Goal: Obtain resource: Download file/media

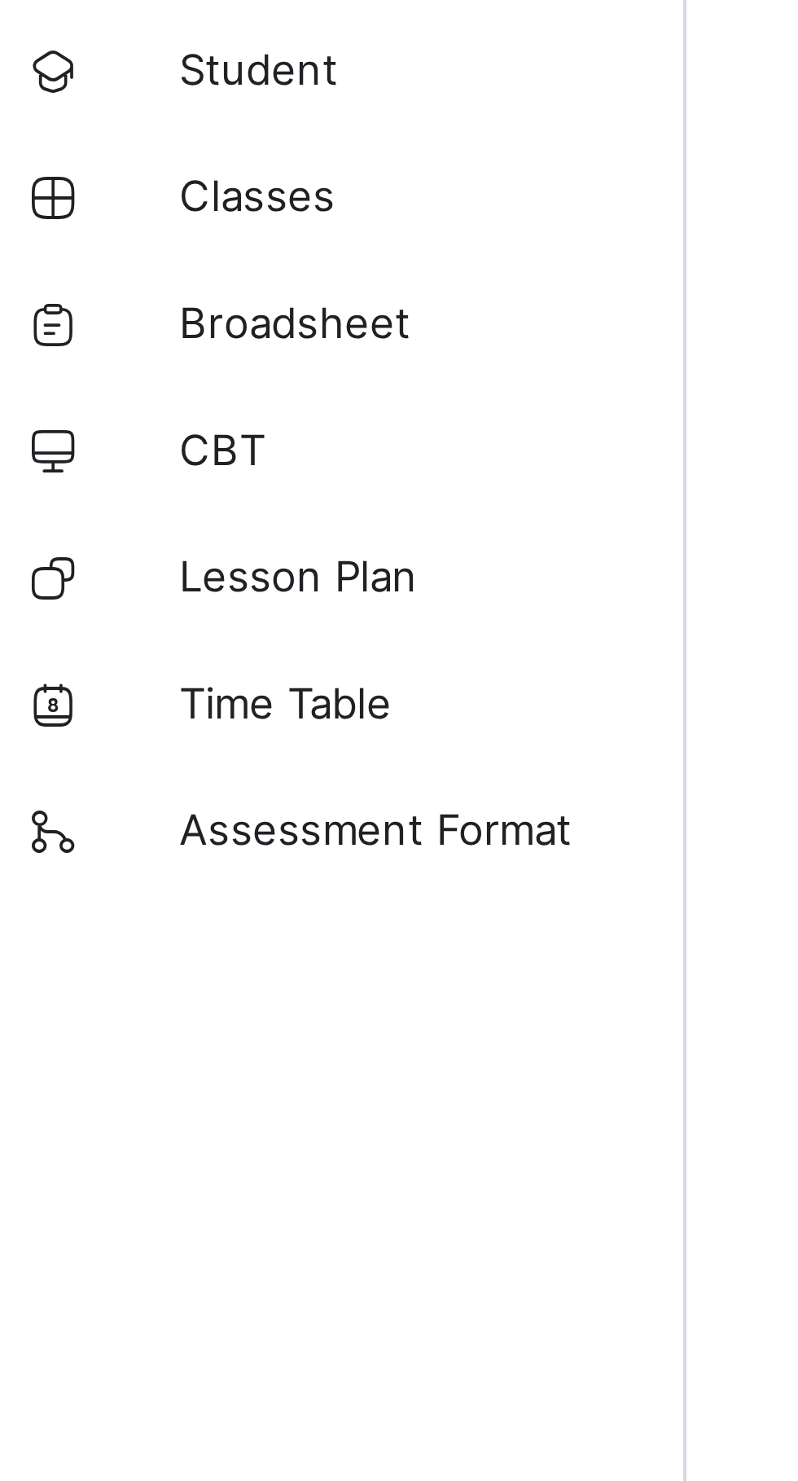
click at [100, 160] on span "Broadsheet" at bounding box center [130, 162] width 130 height 13
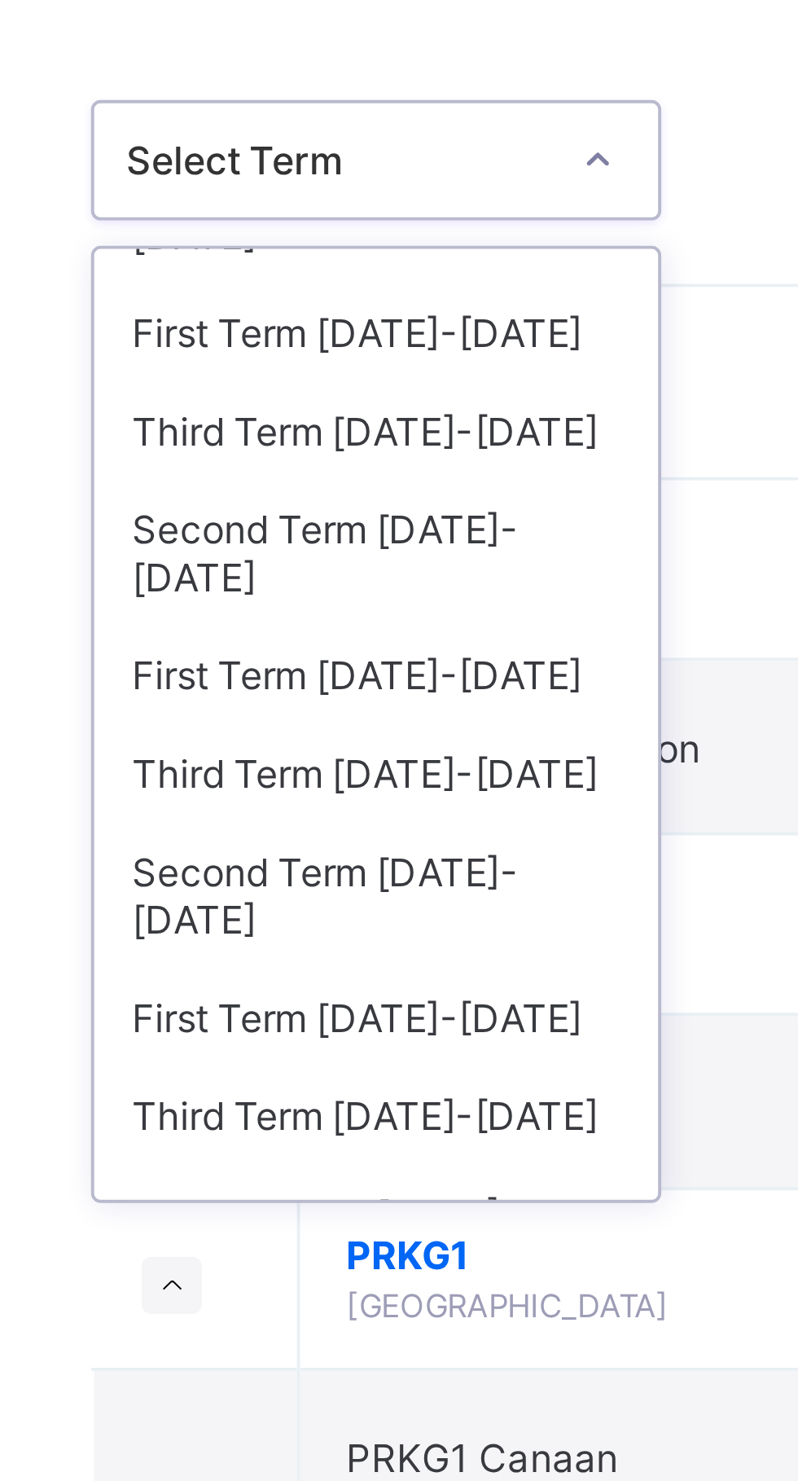
scroll to position [55, 0]
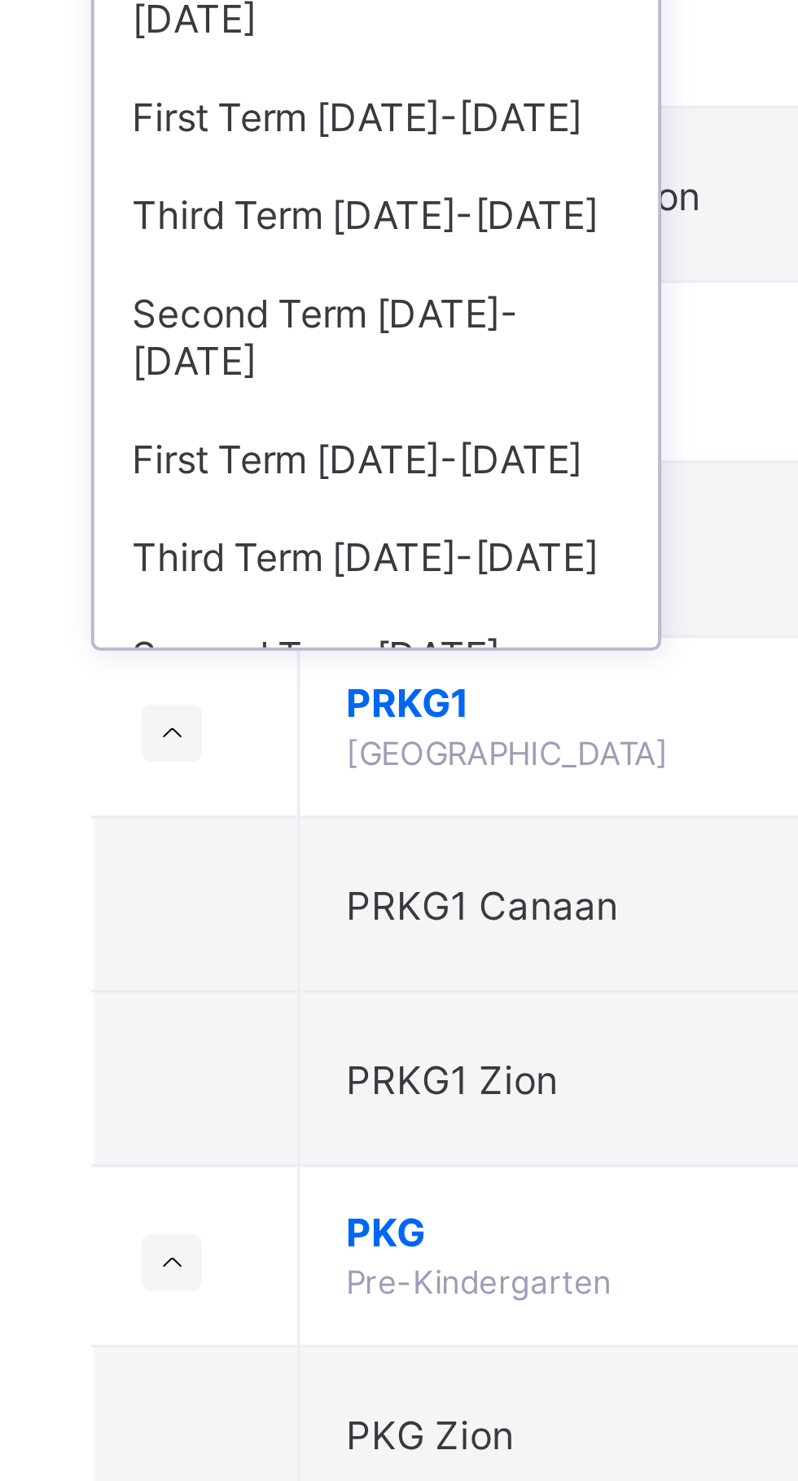
click at [327, 415] on div "First Term [DATE]-[DATE]" at bounding box center [298, 427] width 145 height 25
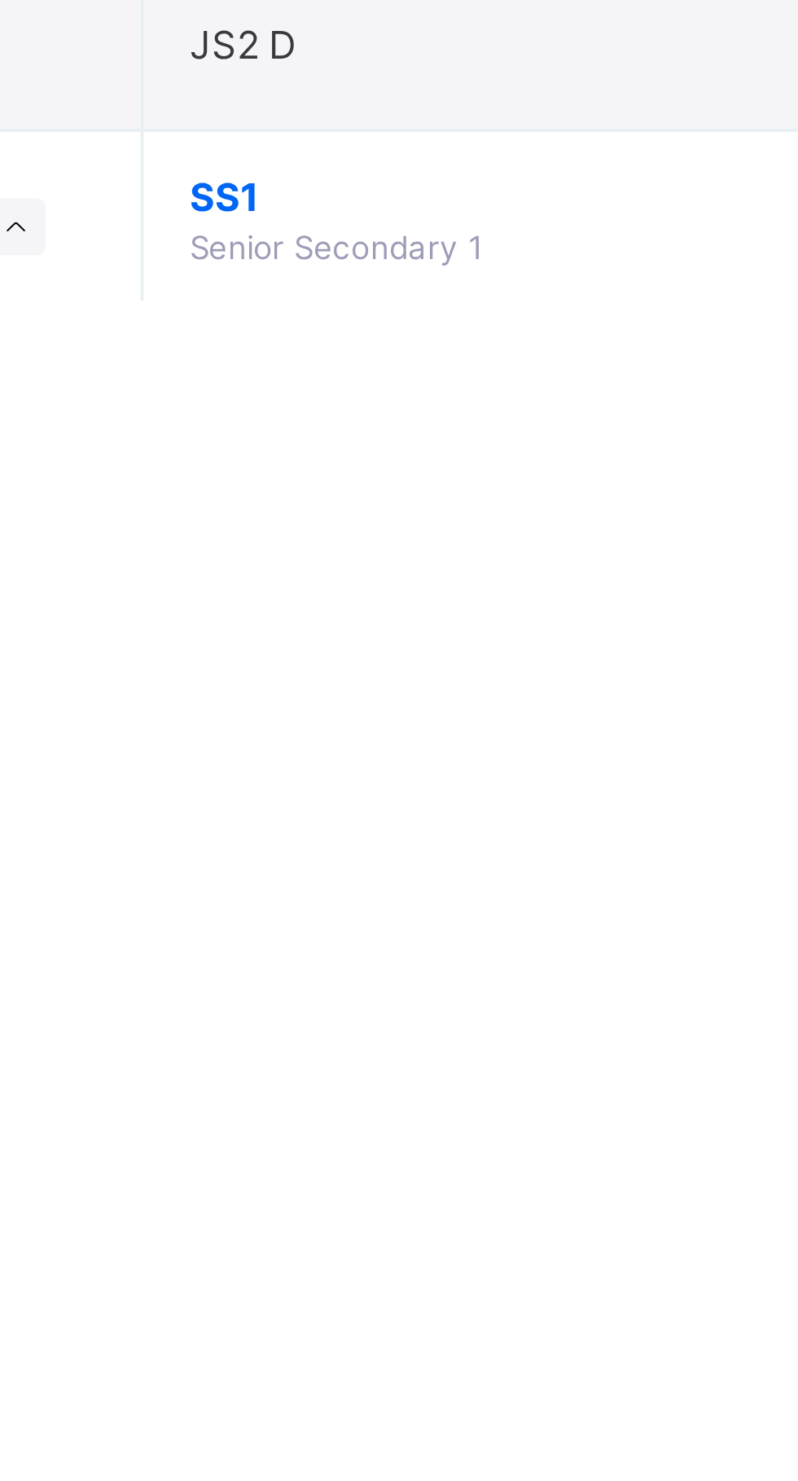
scroll to position [1309, 0]
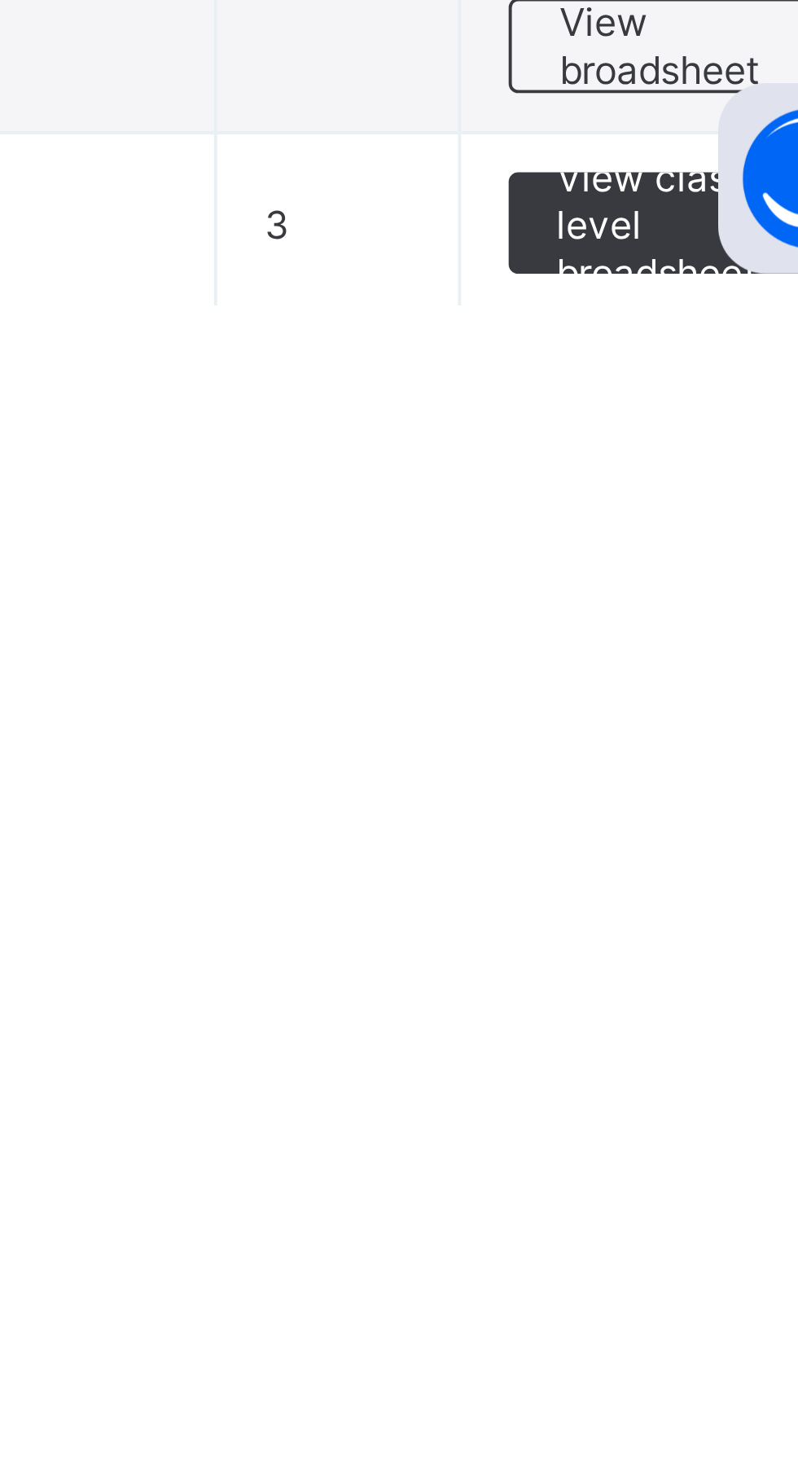
click at [730, 1458] on span "View class level broadsheet" at bounding box center [718, 1460] width 53 height 37
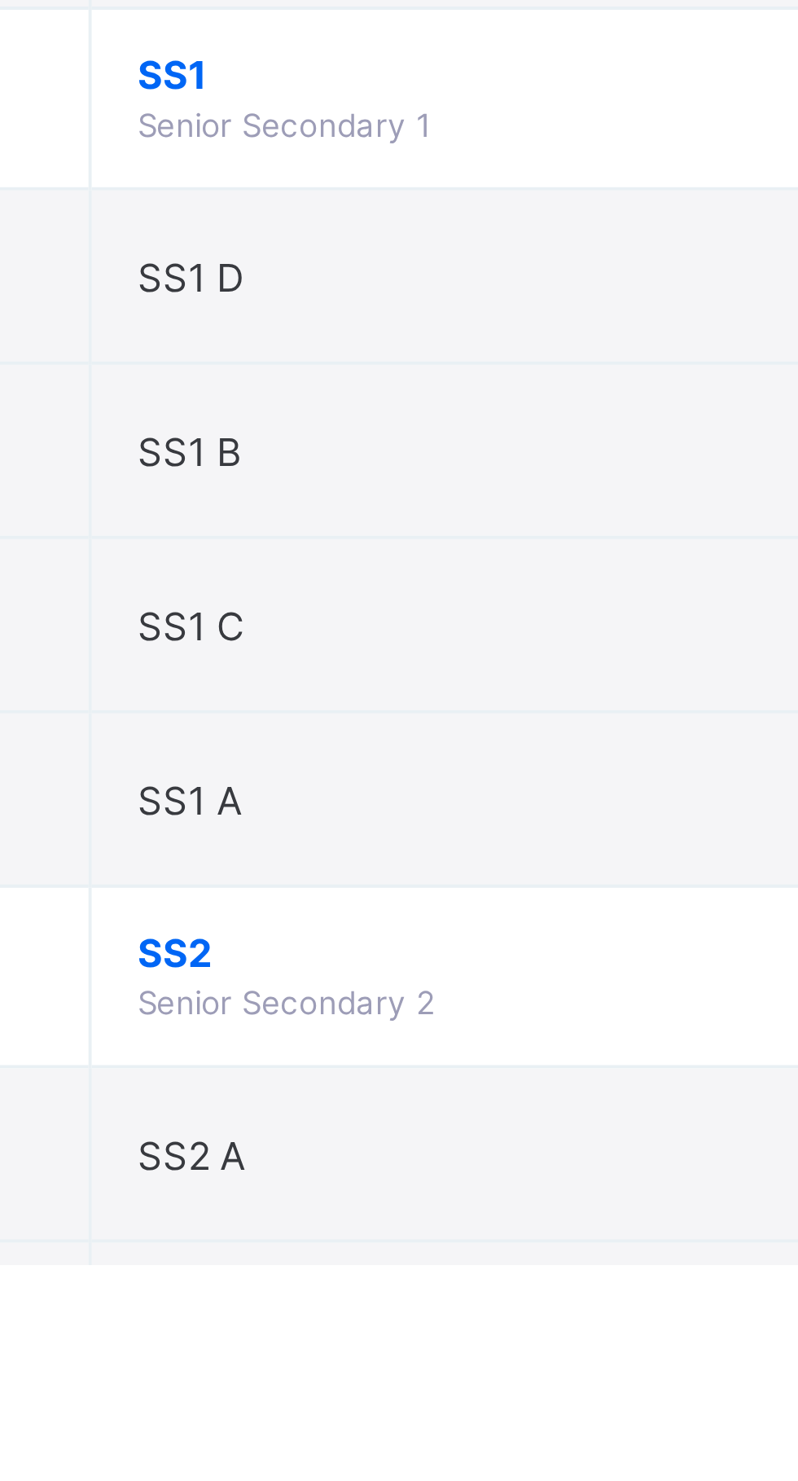
scroll to position [1892, 0]
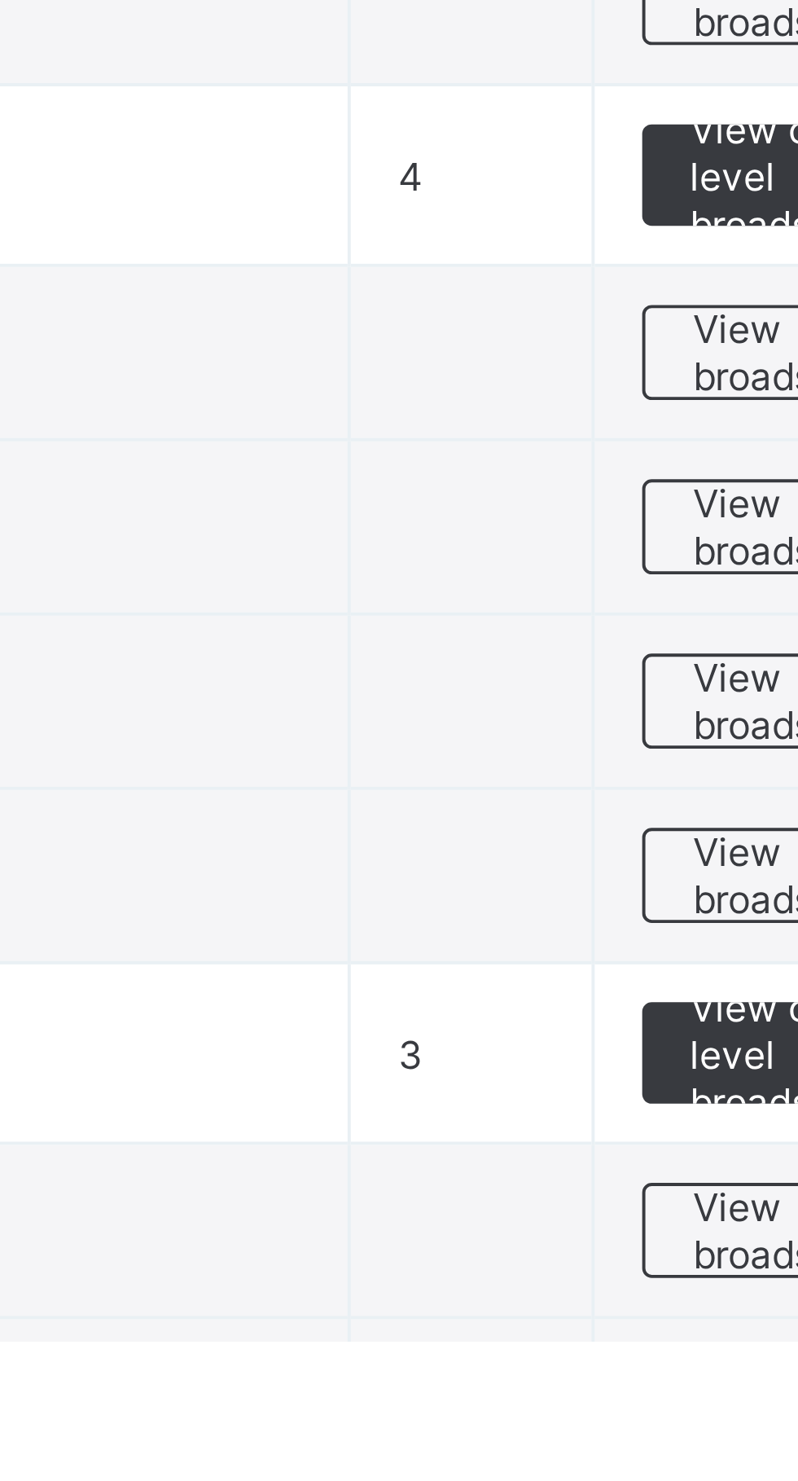
click at [701, 1268] on span "View broadsheet" at bounding box center [717, 1271] width 51 height 24
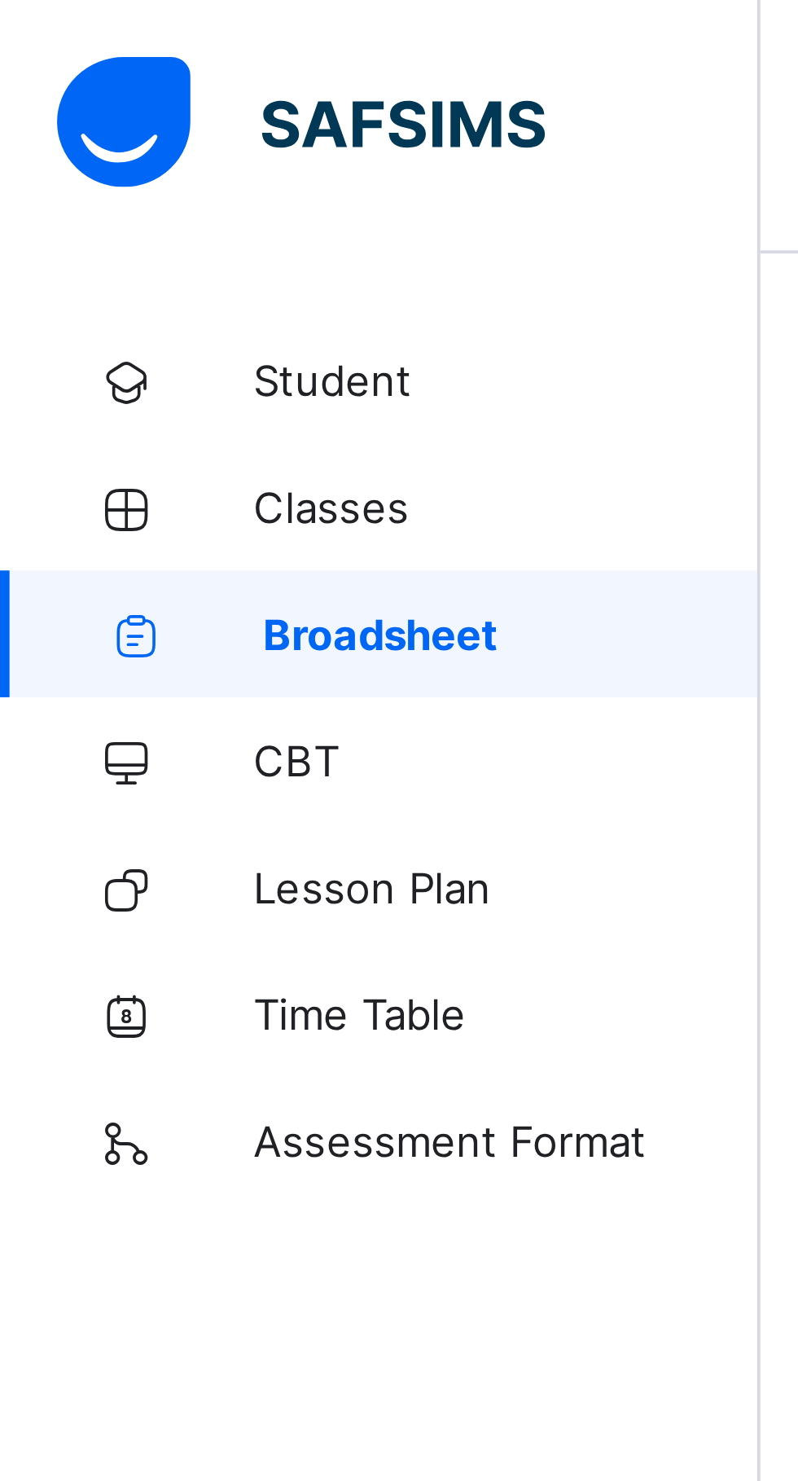
click at [143, 165] on span "Broadsheet" at bounding box center [132, 162] width 128 height 13
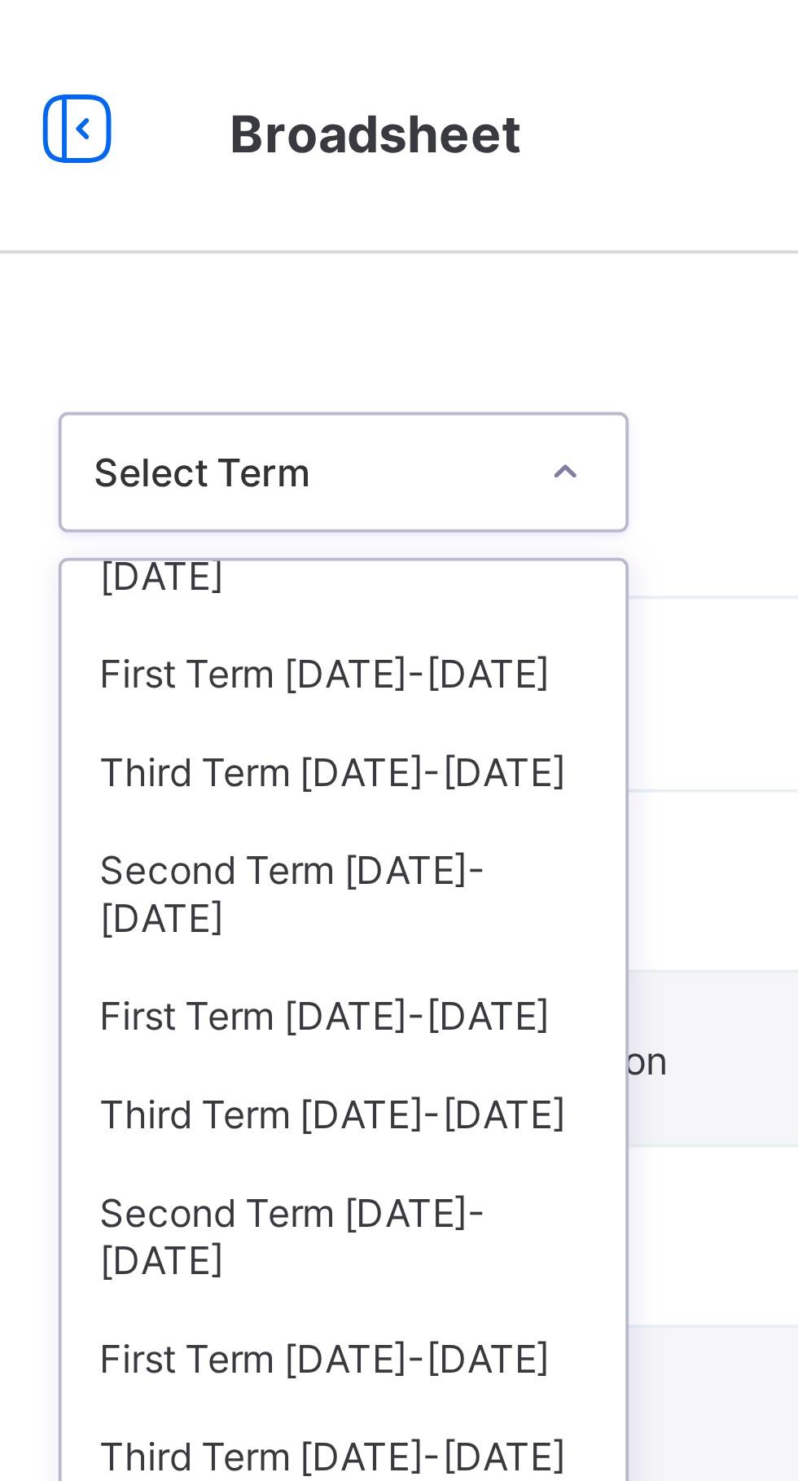
scroll to position [55, 0]
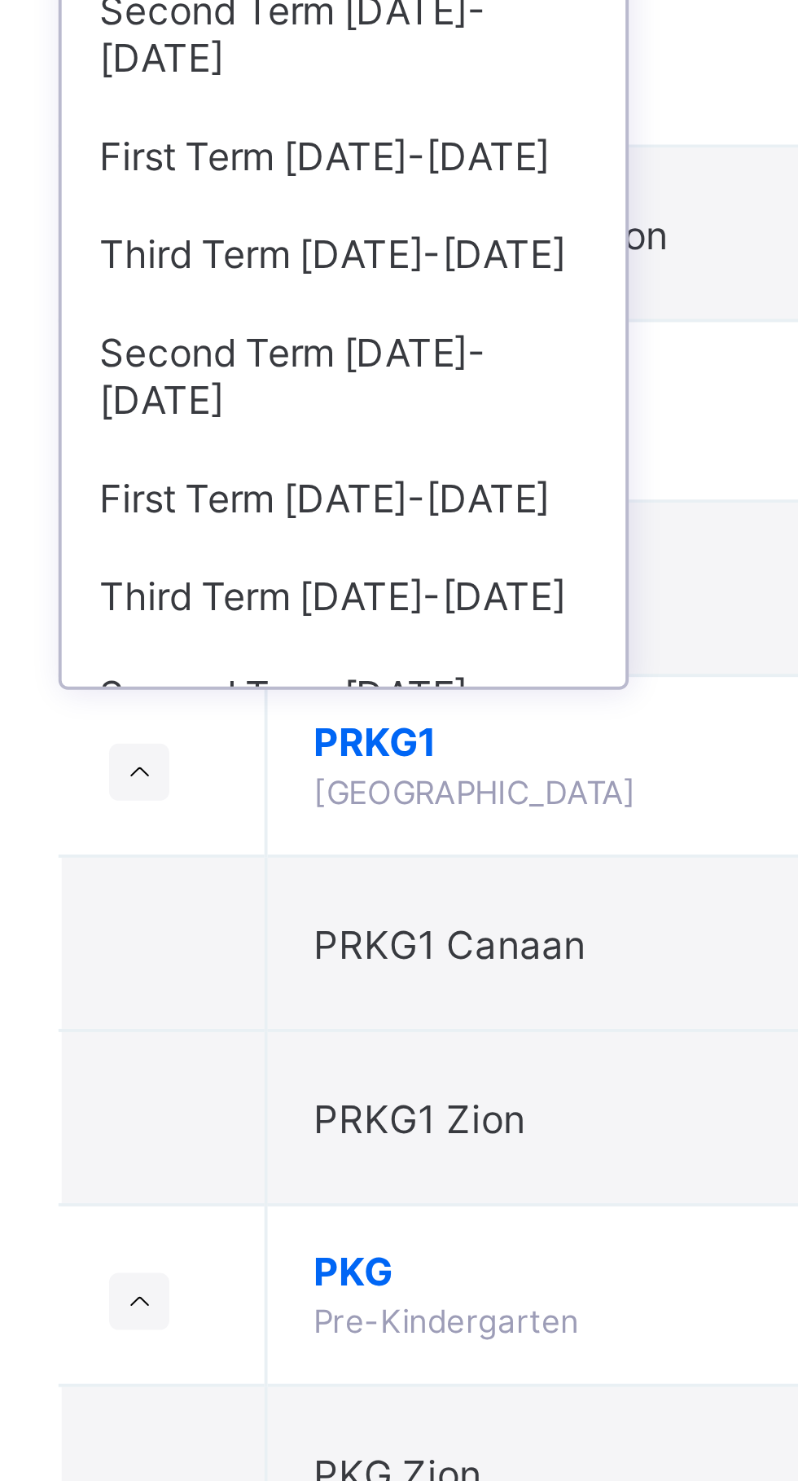
click at [336, 415] on div "First Term 2022-2023" at bounding box center [298, 427] width 145 height 25
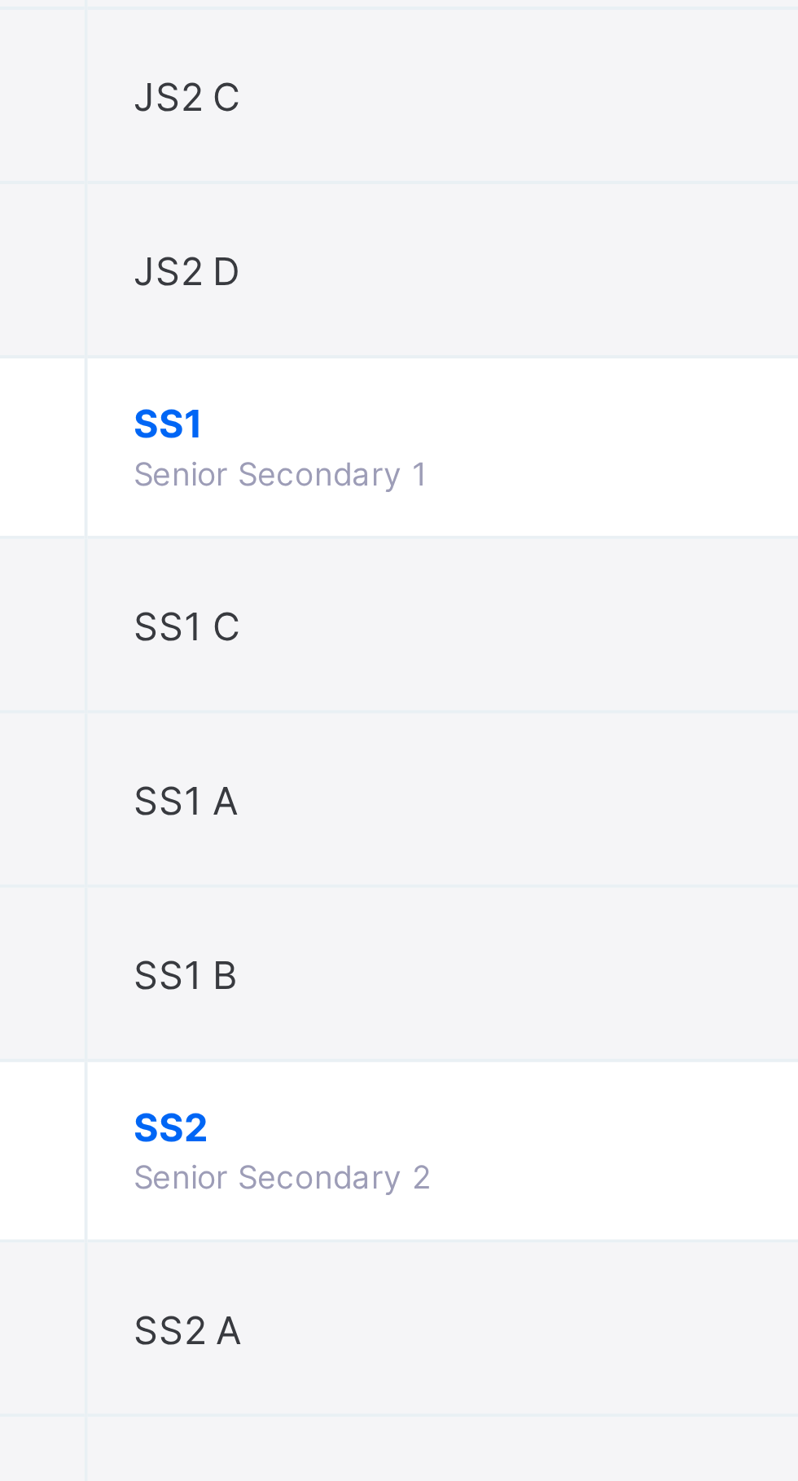
scroll to position [1582, 0]
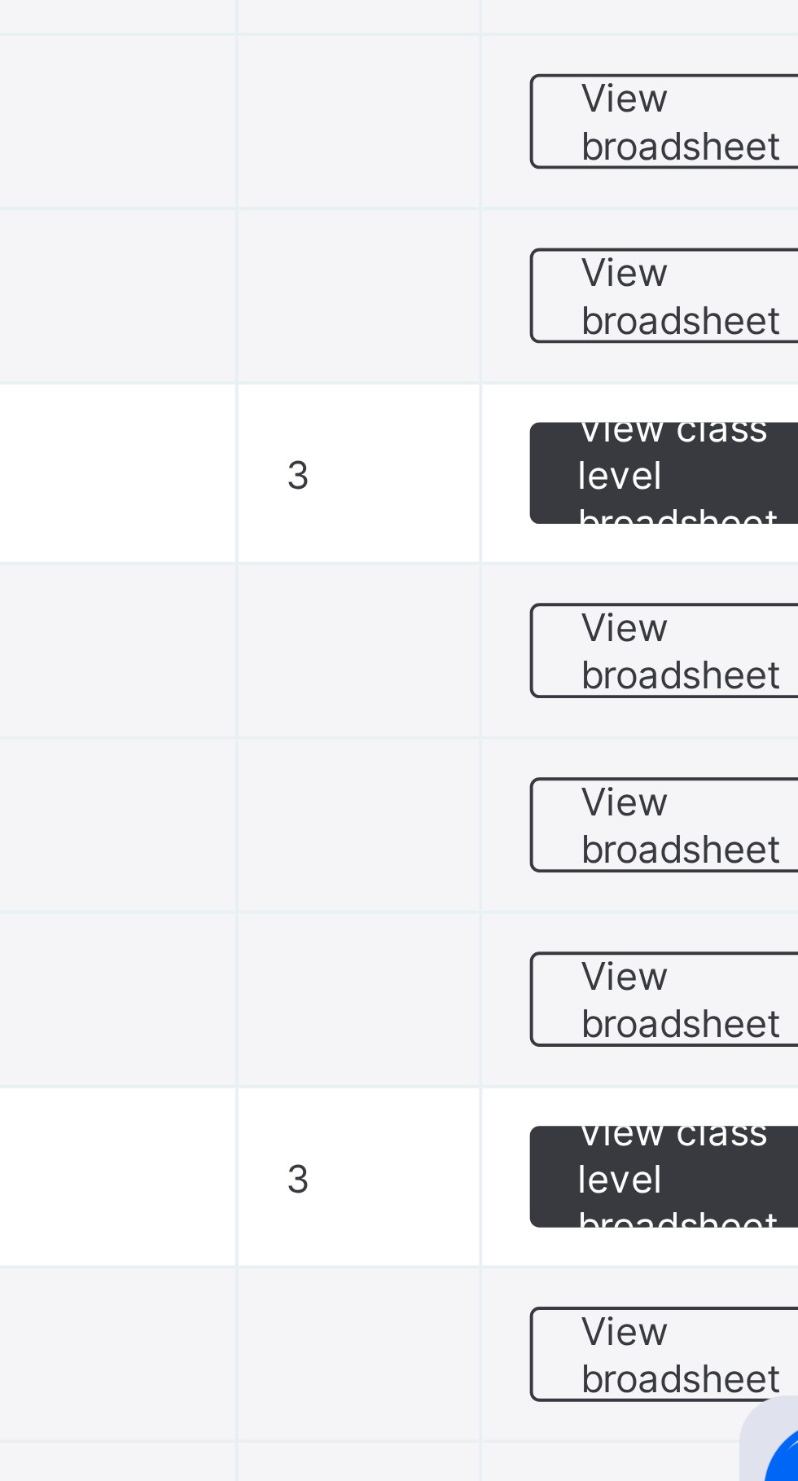
click at [714, 1321] on span "View broadsheet" at bounding box center [717, 1322] width 51 height 24
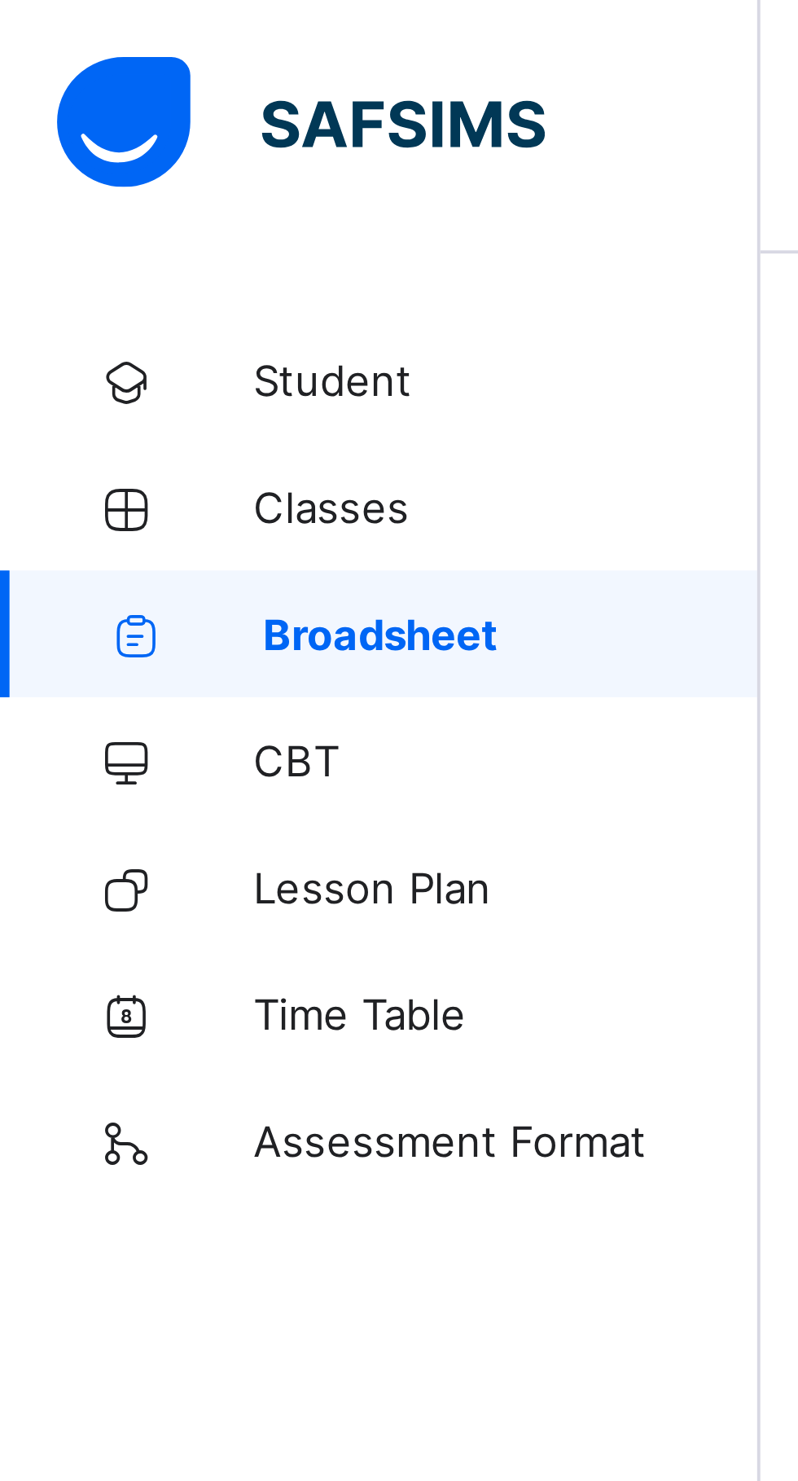
click at [155, 158] on span "Broadsheet" at bounding box center [132, 162] width 128 height 13
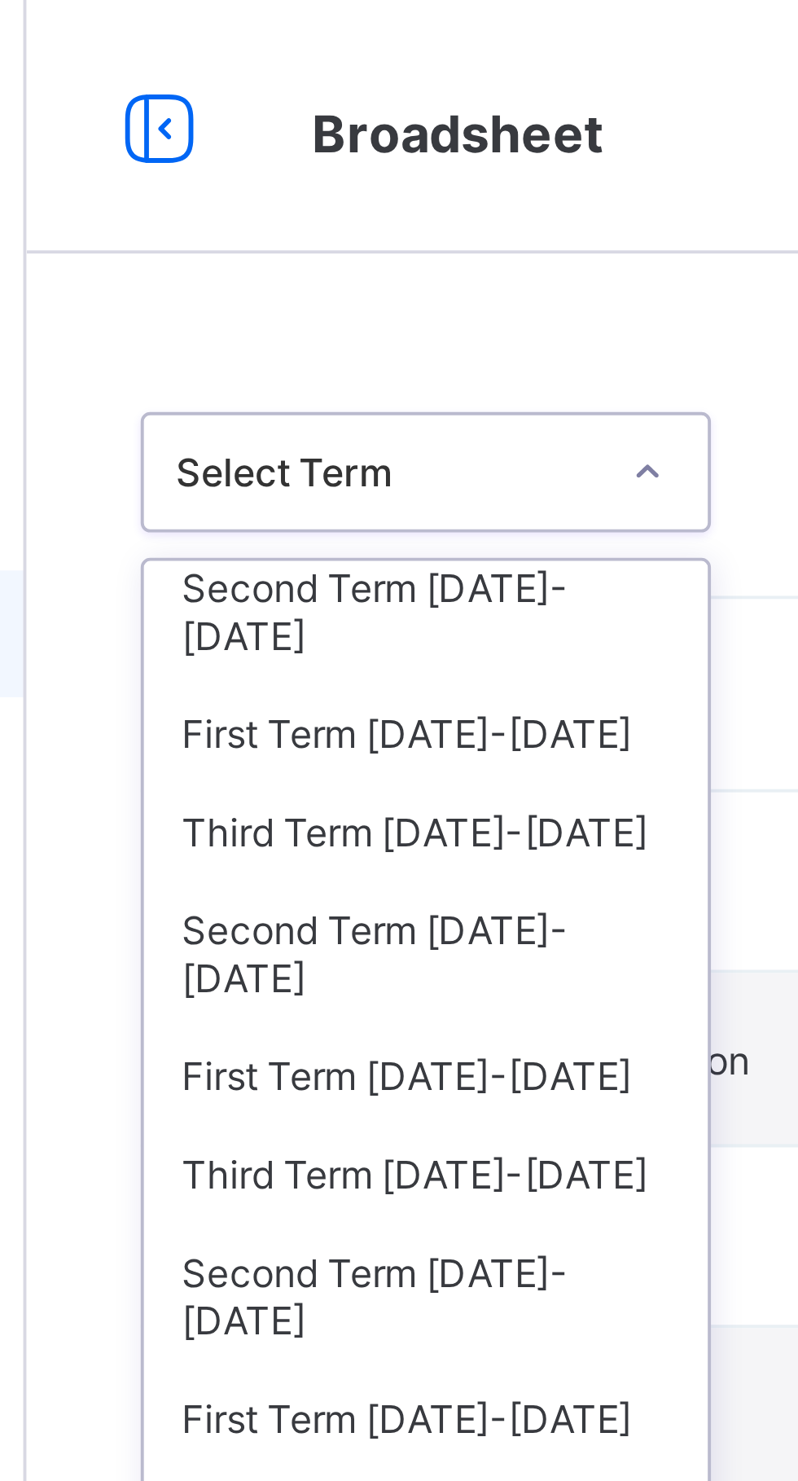
scroll to position [55, 0]
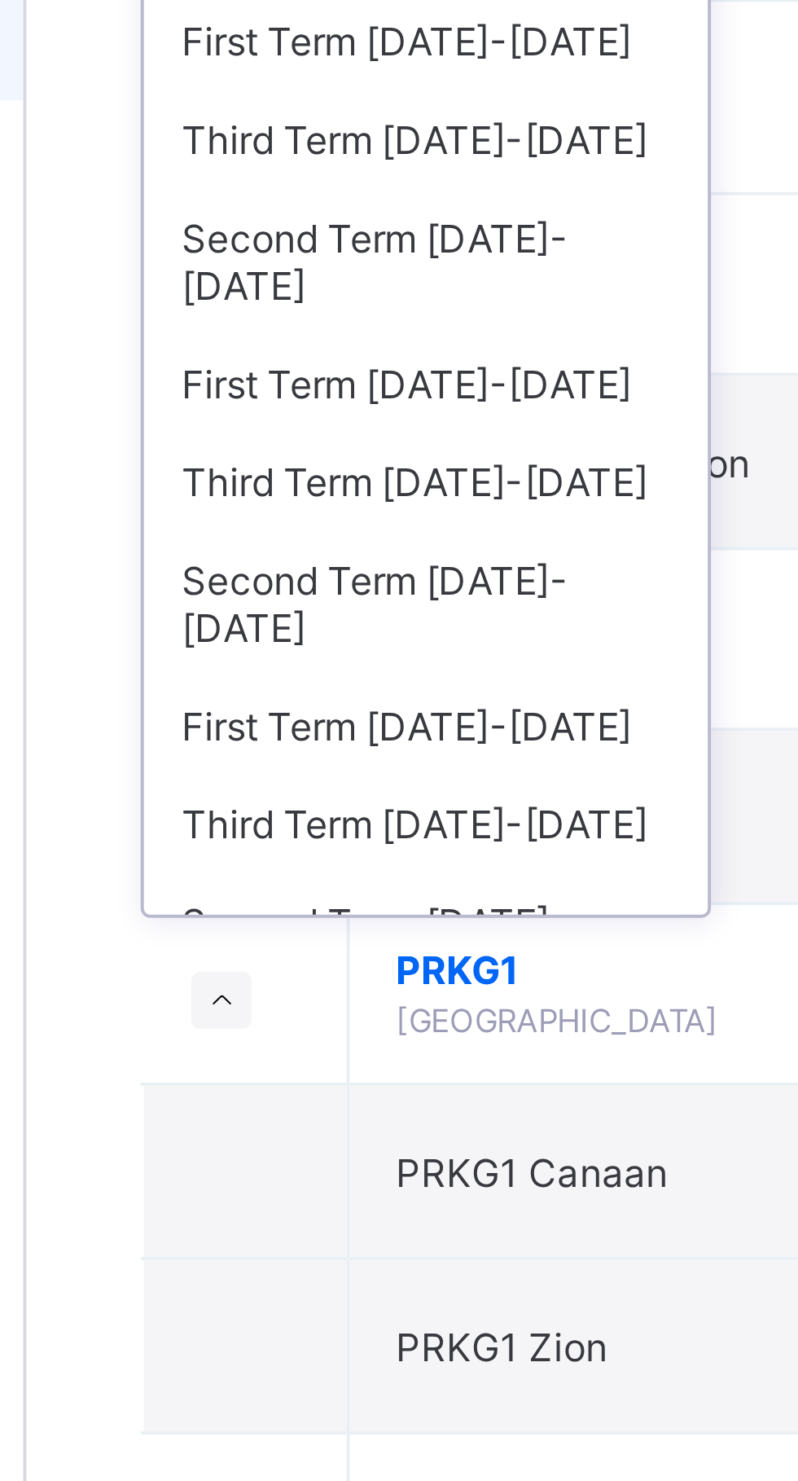
click at [321, 327] on div "First Term 2023-2024" at bounding box center [298, 339] width 145 height 25
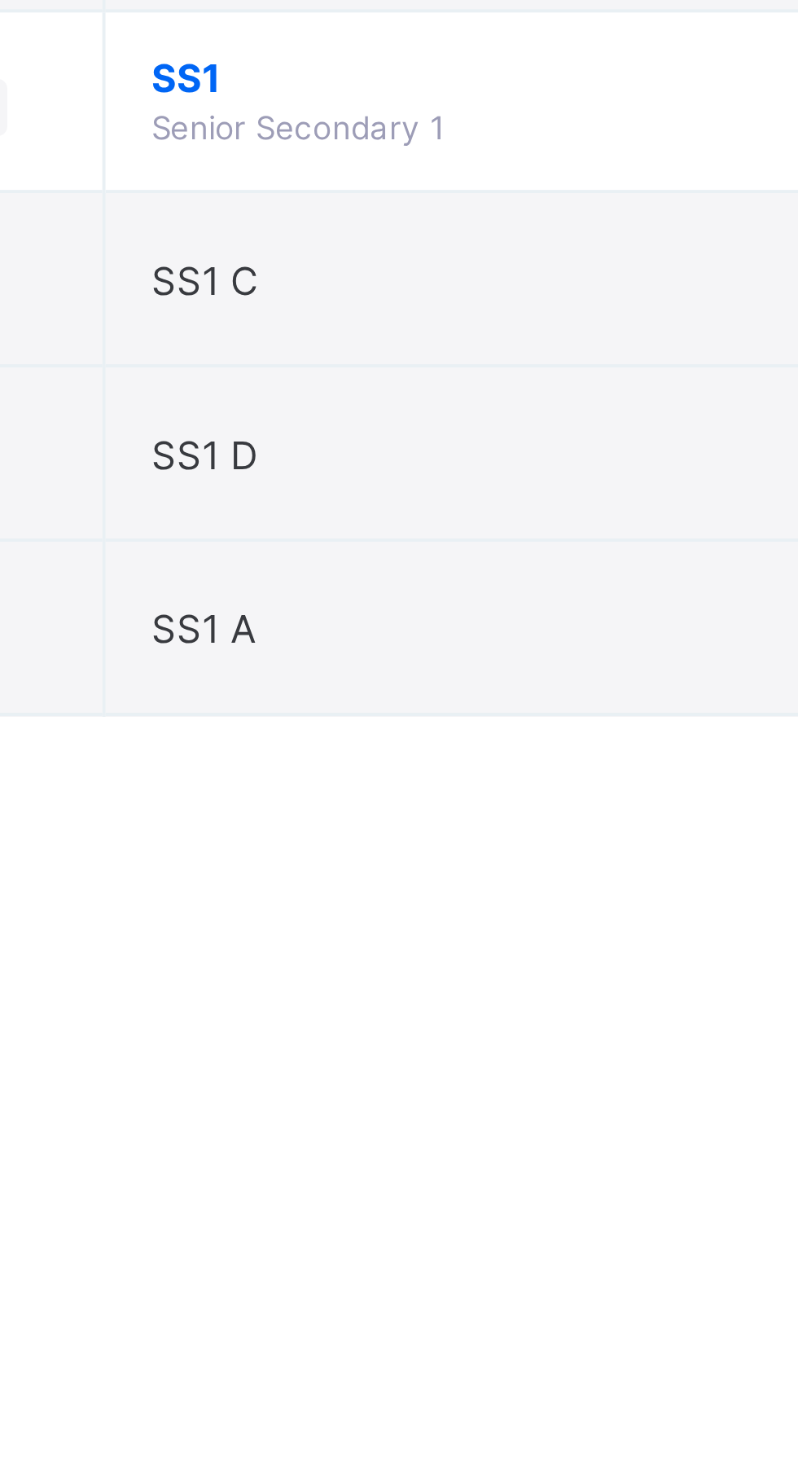
scroll to position [1808, 0]
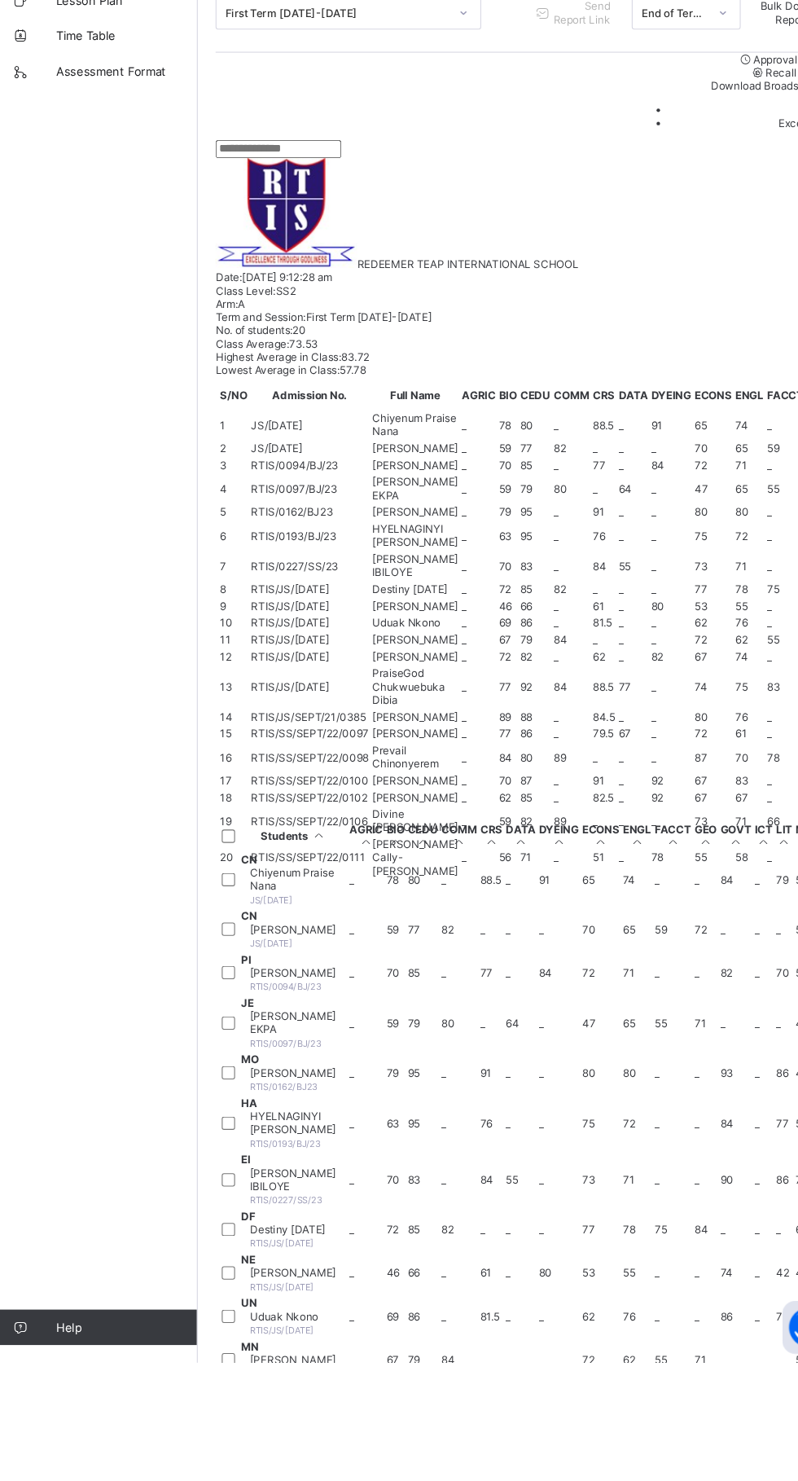
scroll to position [670, 0]
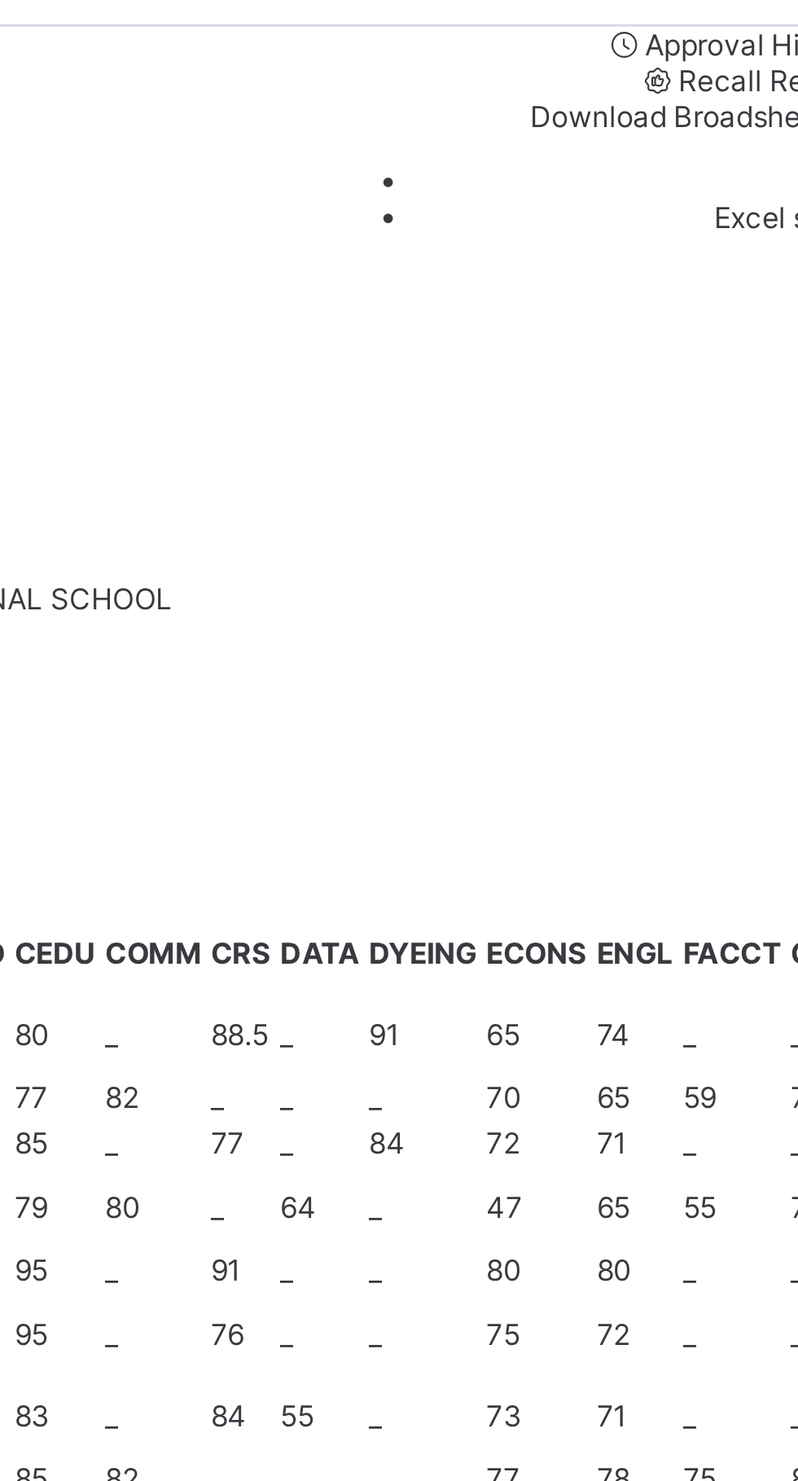
click at [725, 313] on span "Download Broadsheet" at bounding box center [717, 307] width 101 height 12
click at [756, 347] on ul "PDF Excel sheet" at bounding box center [689, 335] width 185 height 24
click at [744, 335] on li "PDF" at bounding box center [706, 329] width 152 height 12
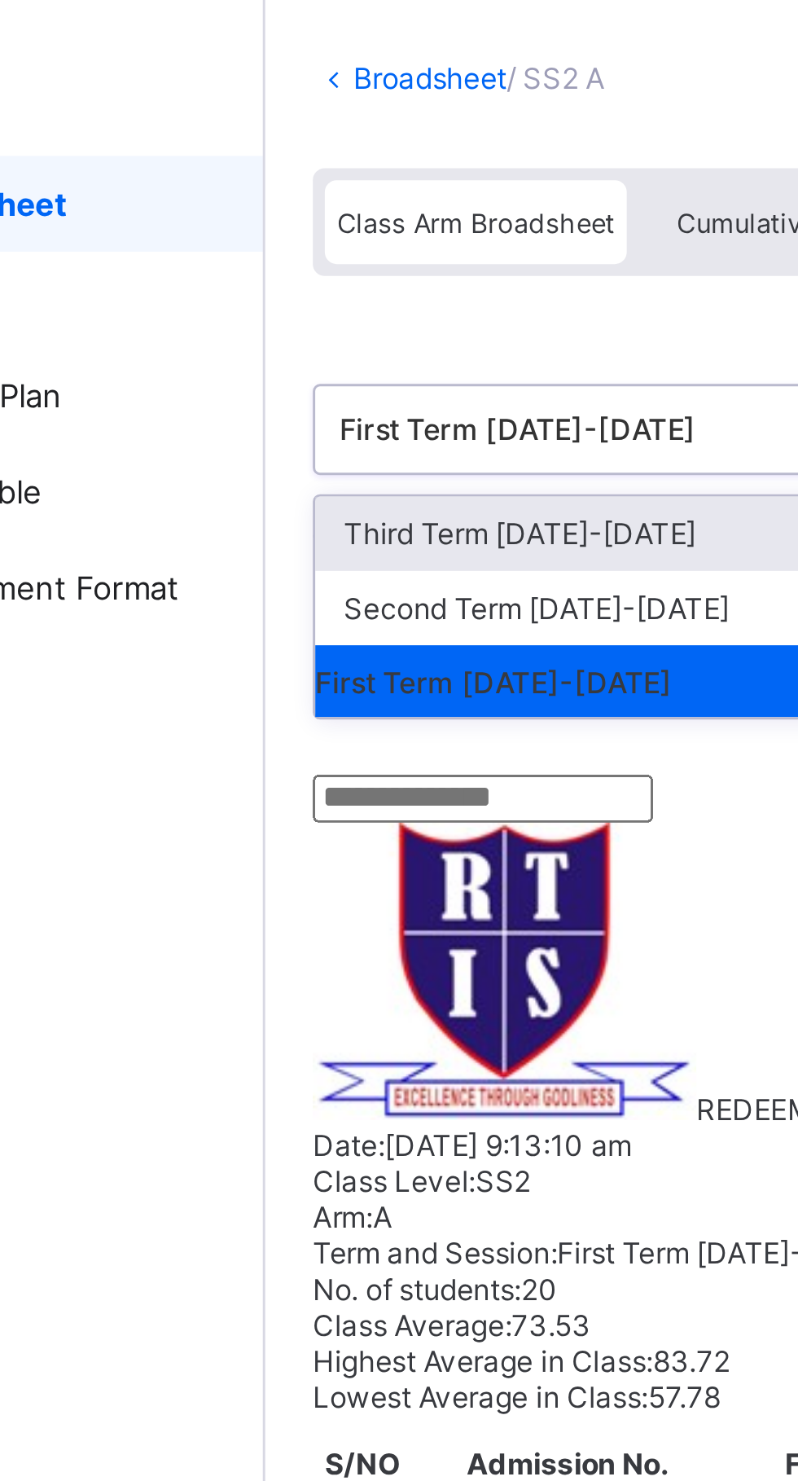
click at [328, 301] on div "Second Term 2023-2024" at bounding box center [334, 300] width 243 height 25
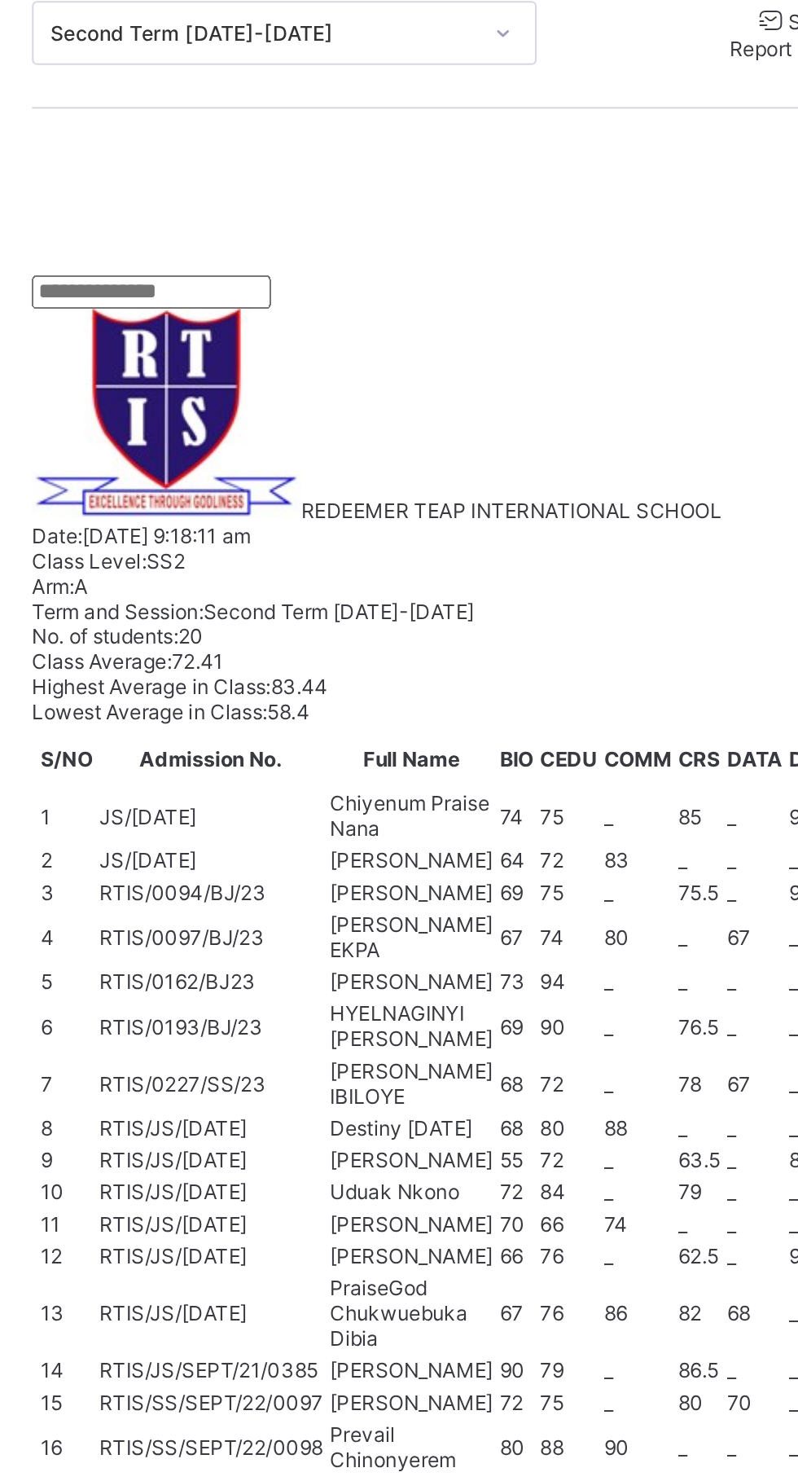
scroll to position [526, 0]
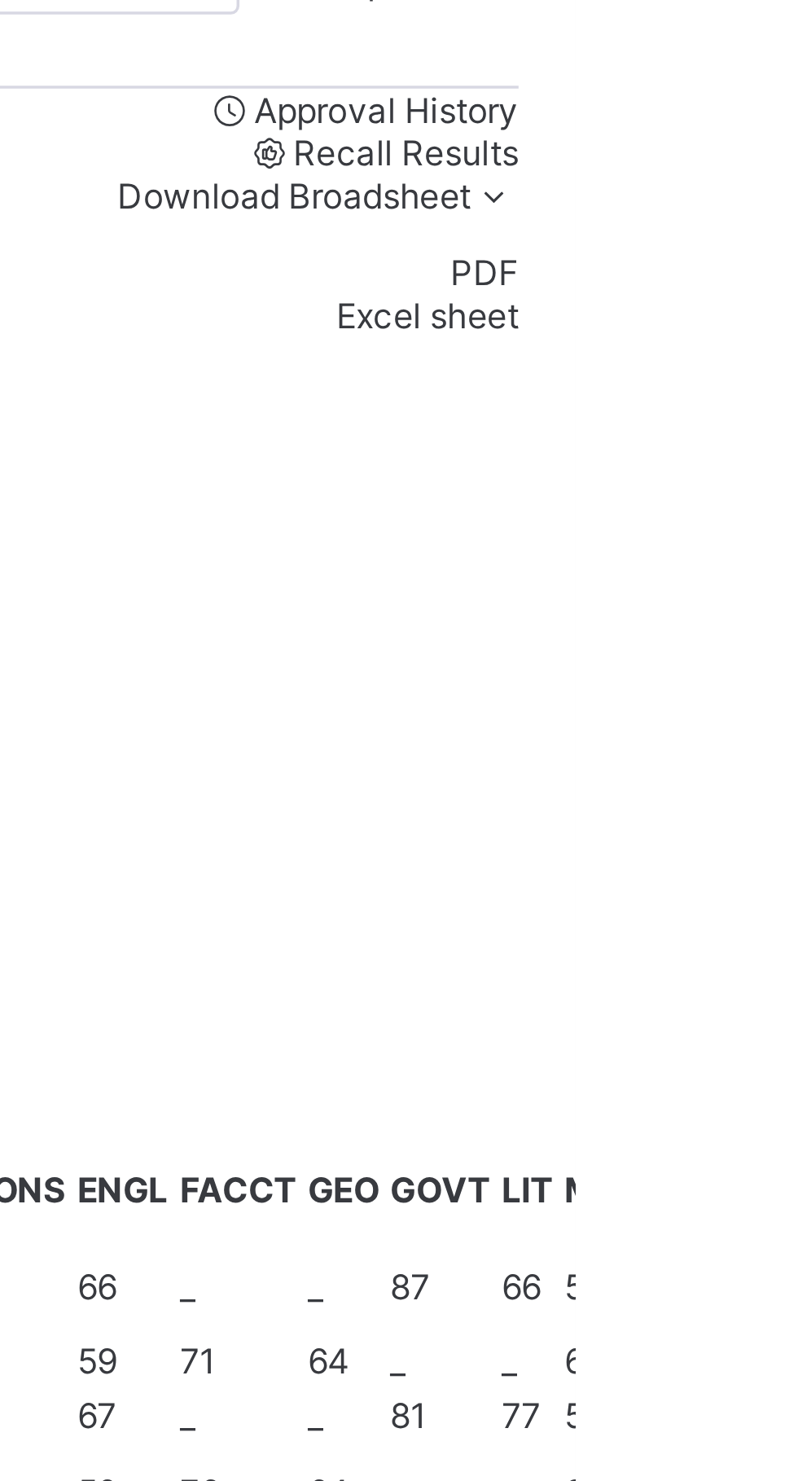
click at [750, 313] on span "Download Broadsheet" at bounding box center [717, 307] width 101 height 12
click at [766, 335] on li "PDF" at bounding box center [706, 329] width 152 height 12
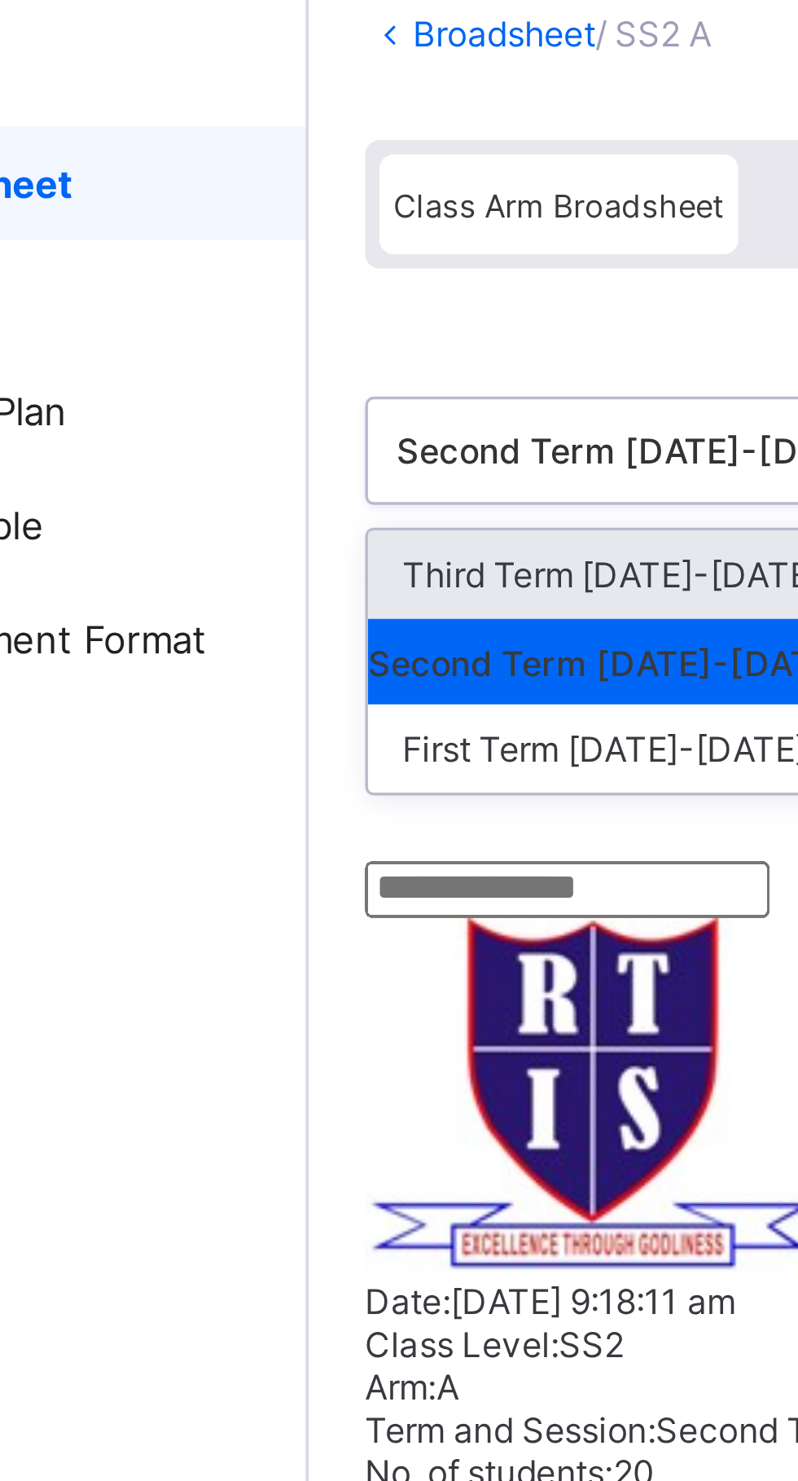
click at [293, 272] on div "Third Term 2023-2024" at bounding box center [334, 274] width 243 height 25
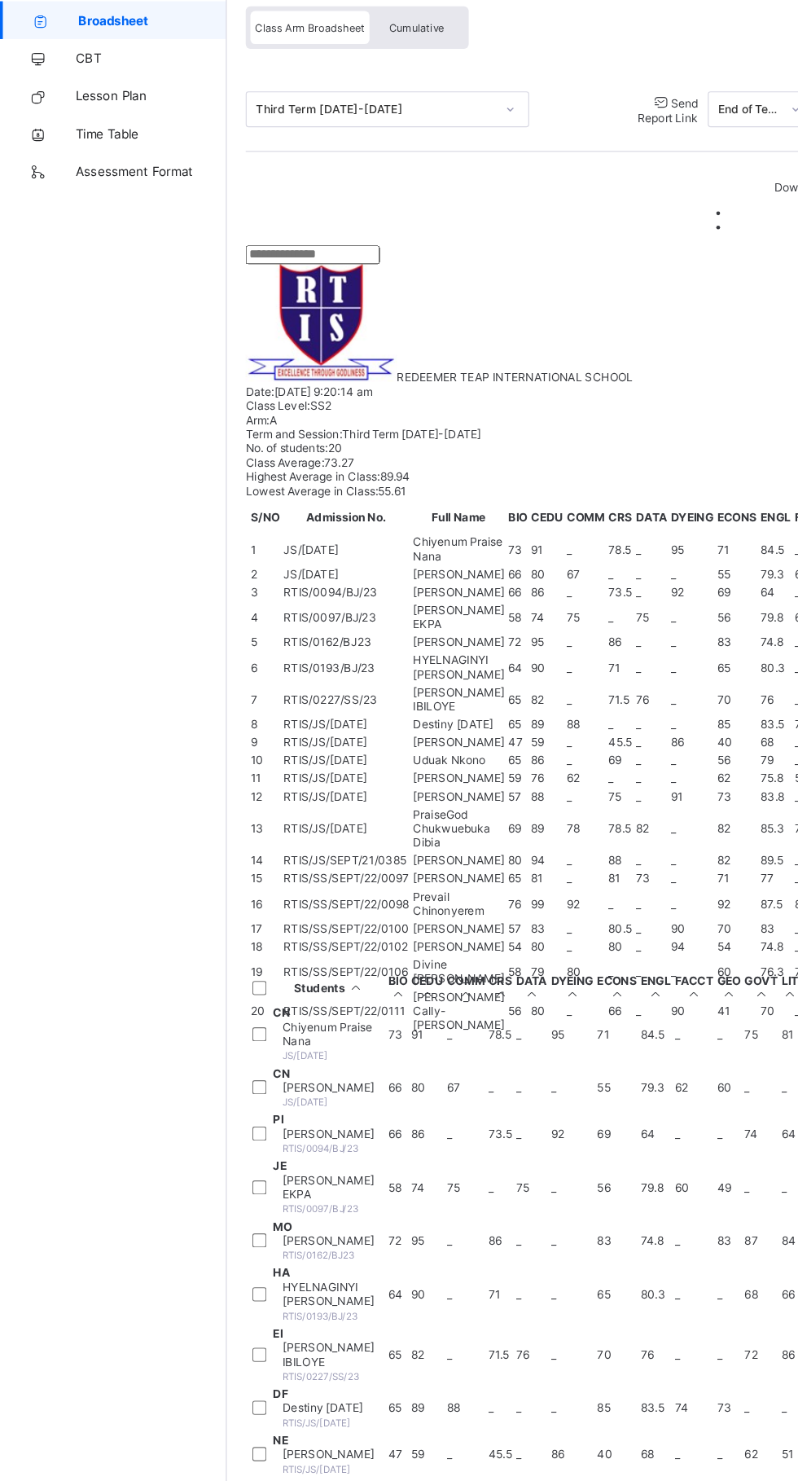
scroll to position [613, 0]
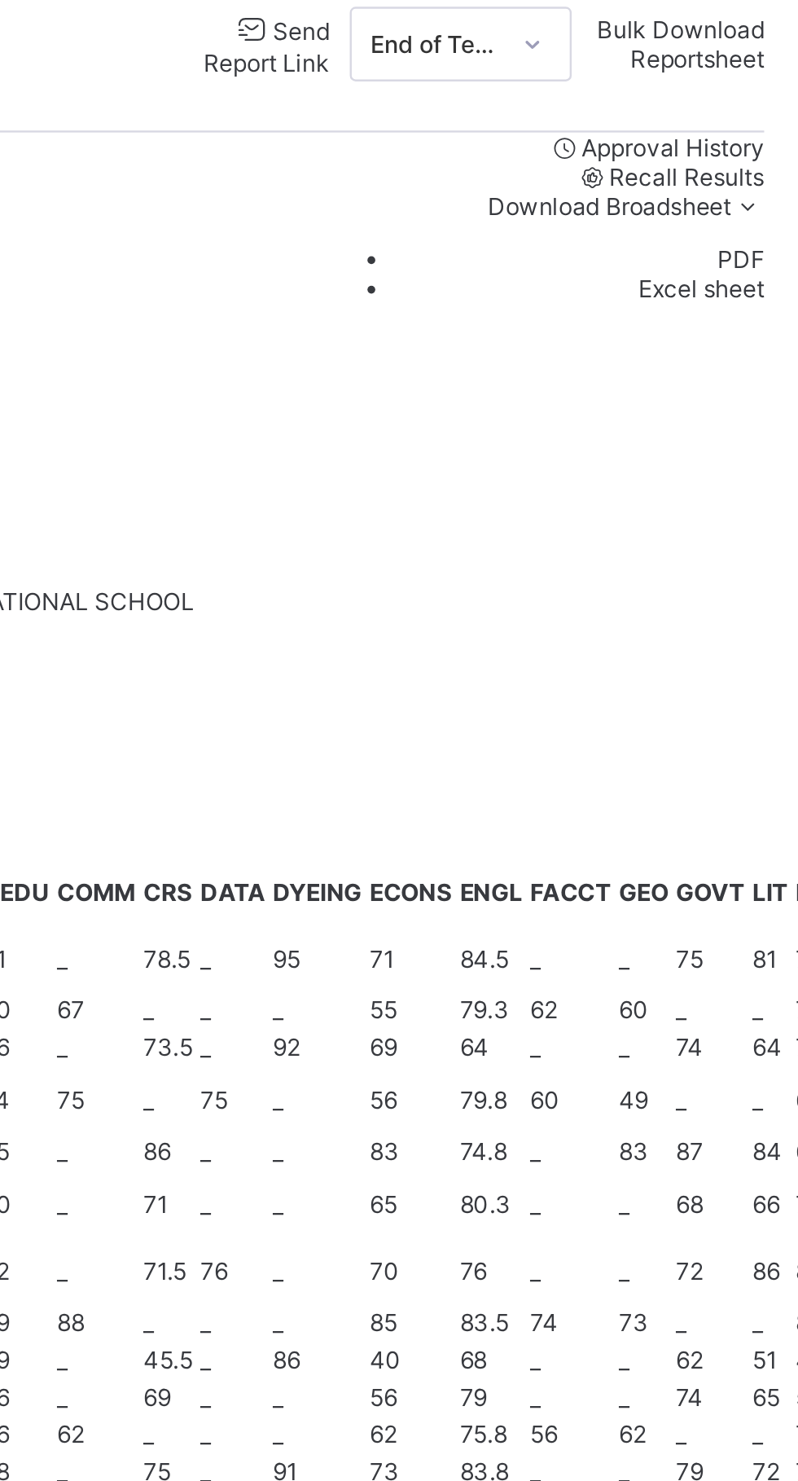
click at [743, 313] on span "Download Broadsheet" at bounding box center [717, 307] width 101 height 12
click at [771, 335] on li "PDF" at bounding box center [706, 329] width 152 height 12
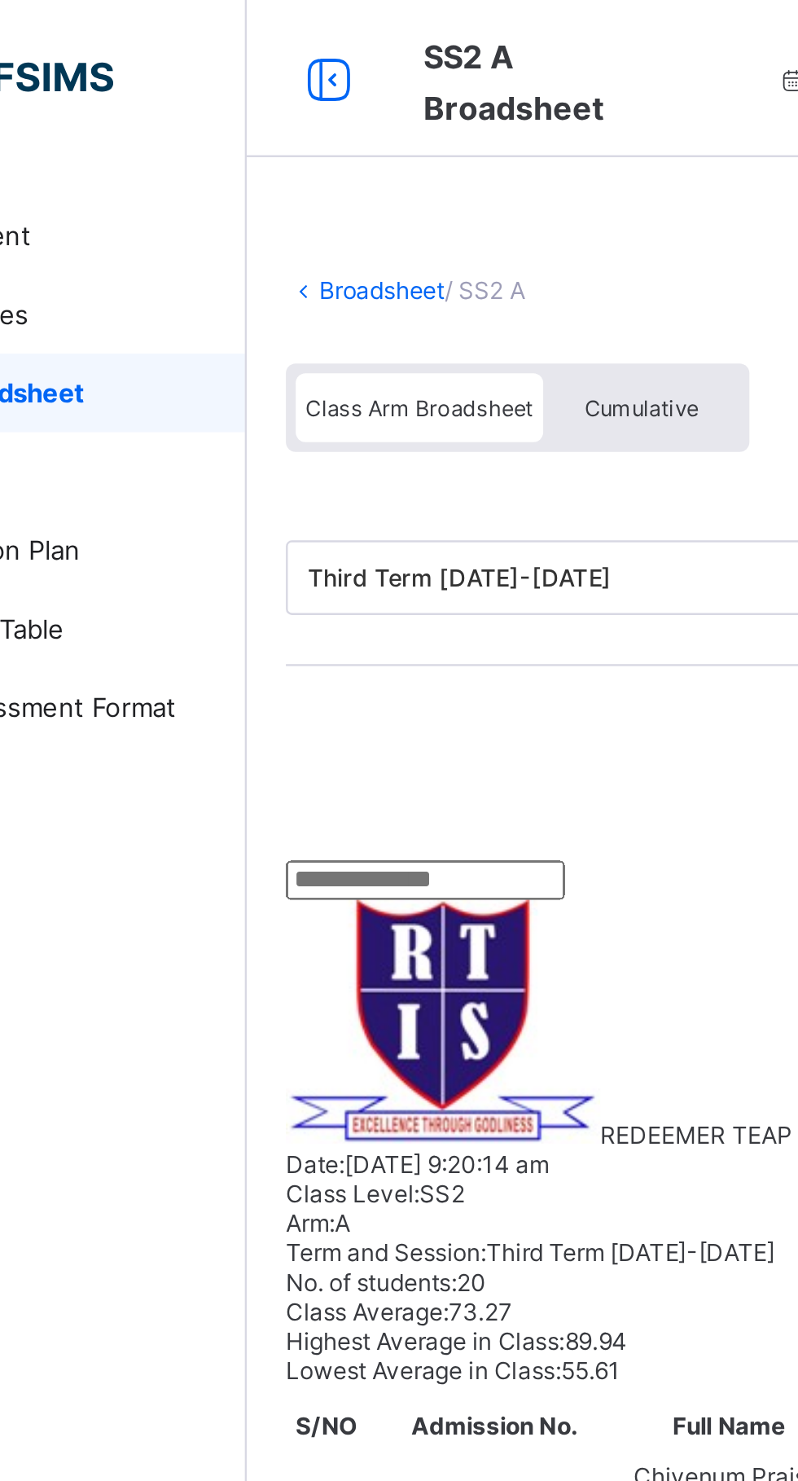
click at [134, 150] on link "Broadsheet" at bounding box center [98, 163] width 196 height 33
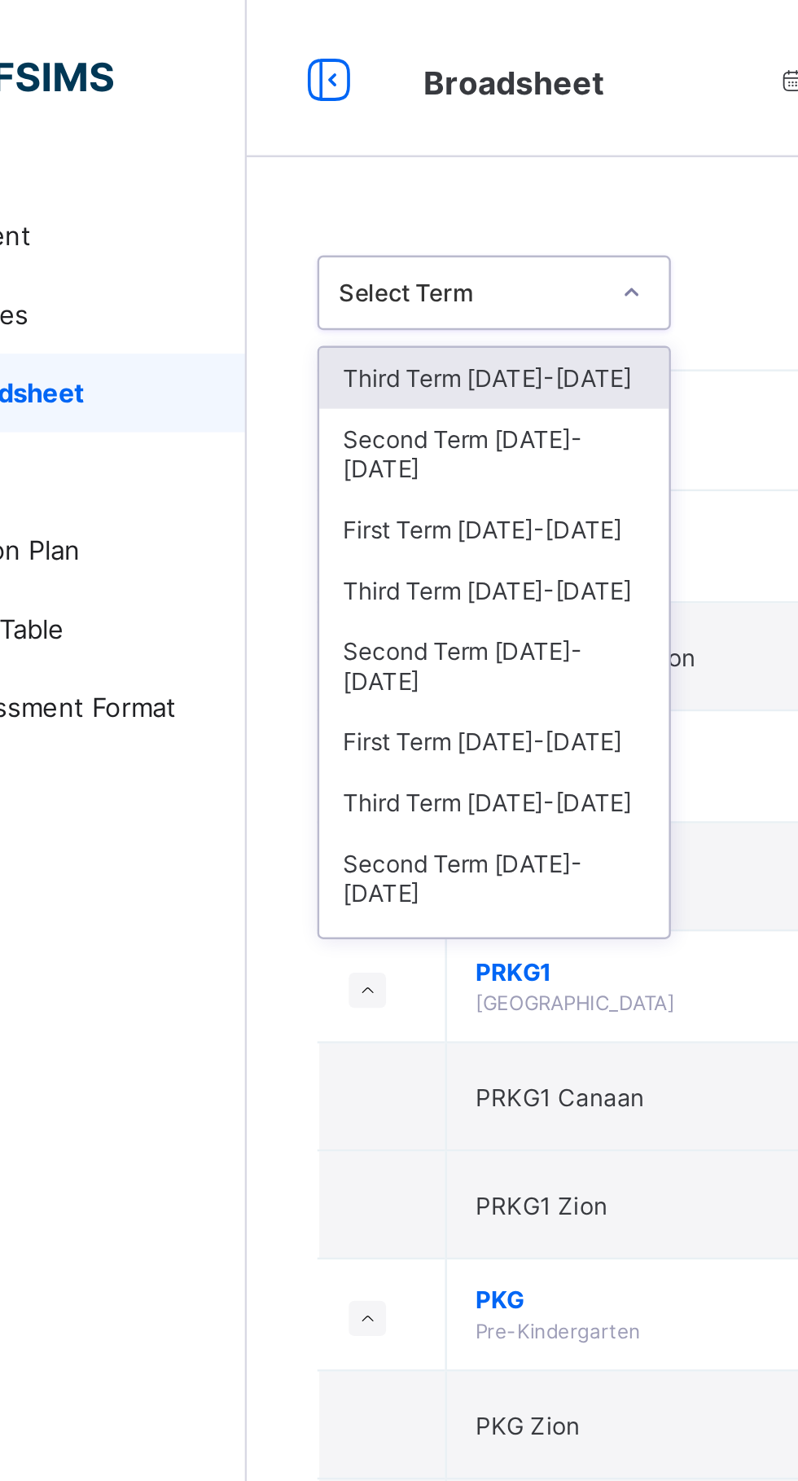
click at [319, 295] on div "First Term 2024-2025" at bounding box center [298, 307] width 145 height 25
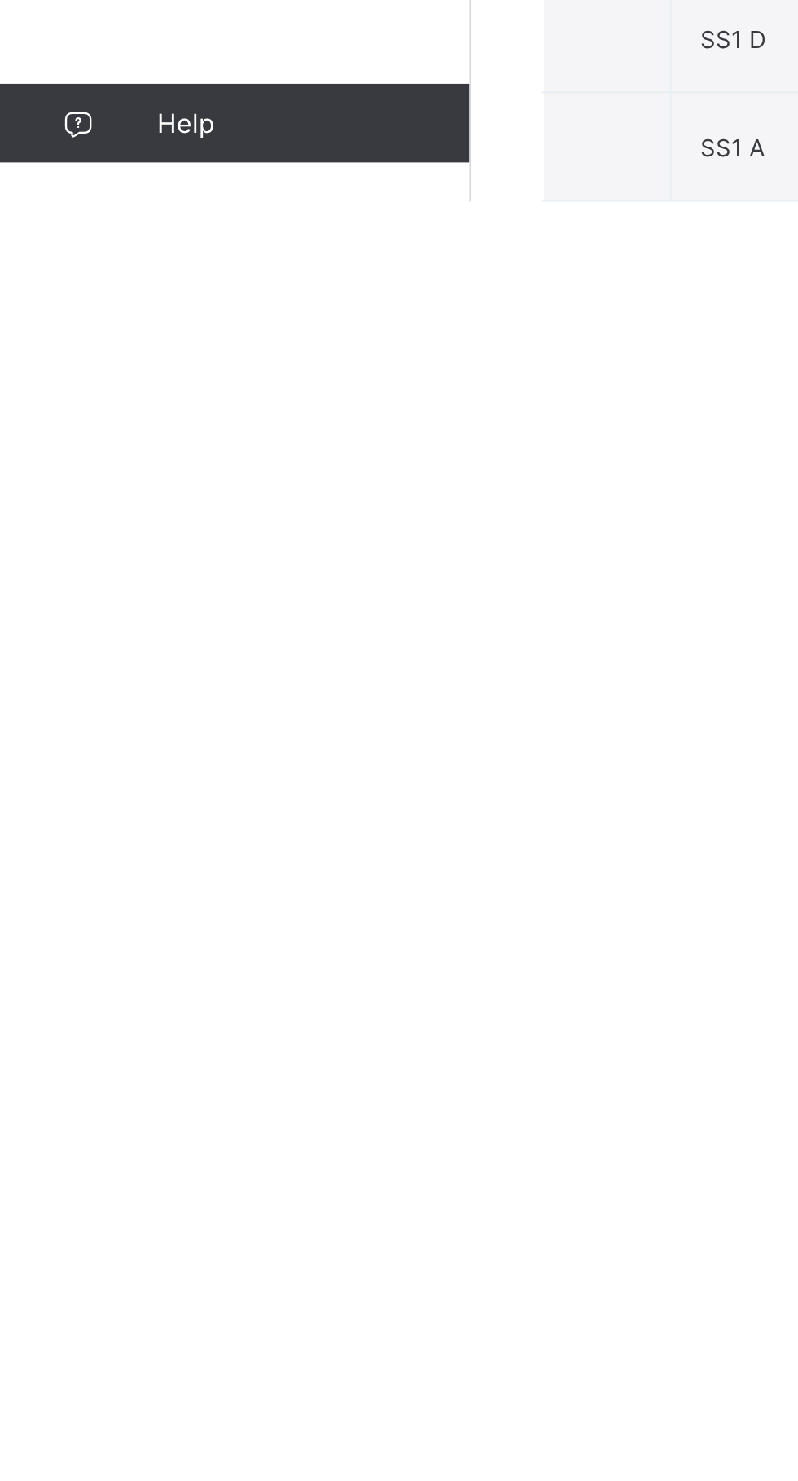
scroll to position [1628, 0]
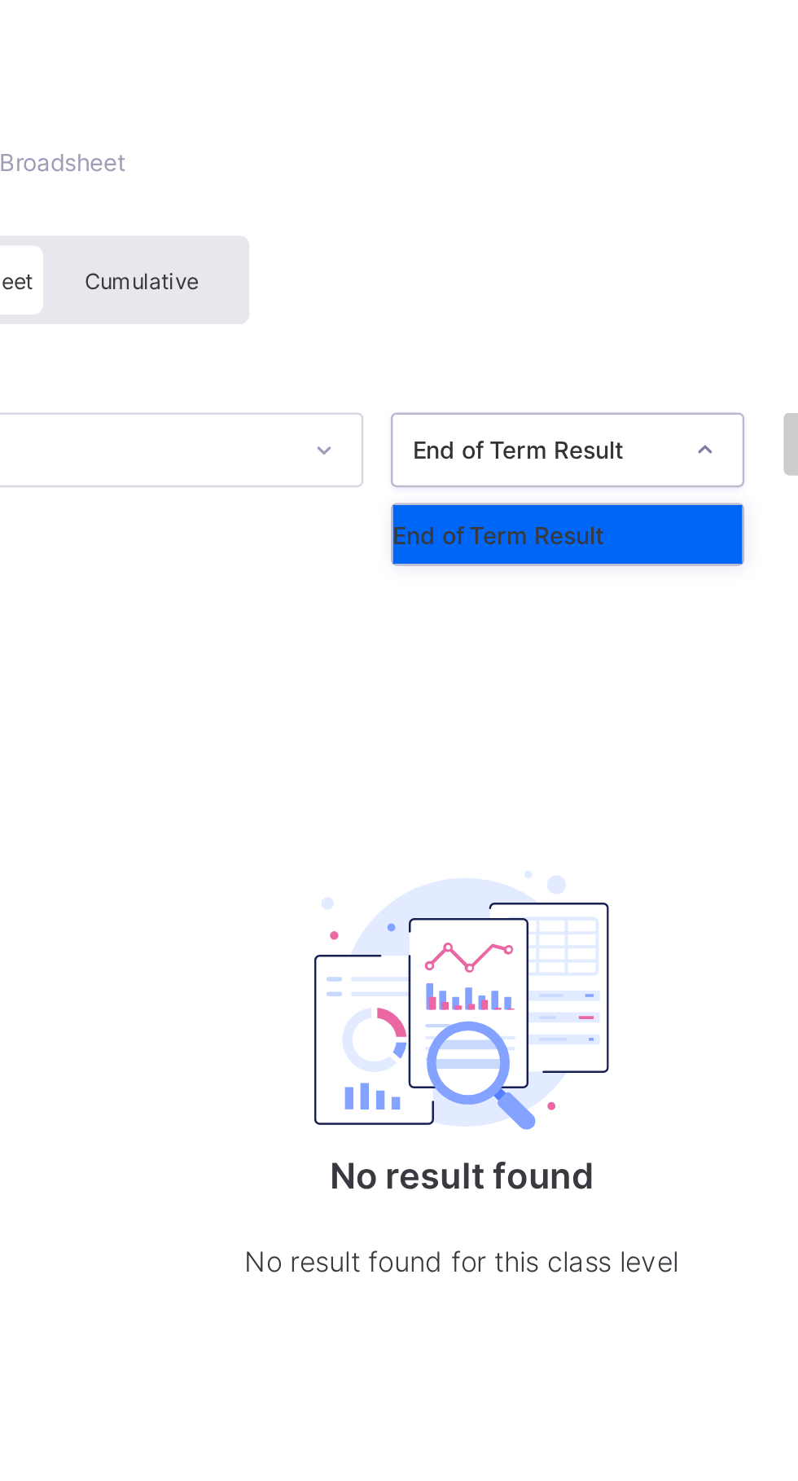
click at [589, 292] on div "End of Term Result" at bounding box center [540, 291] width 145 height 24
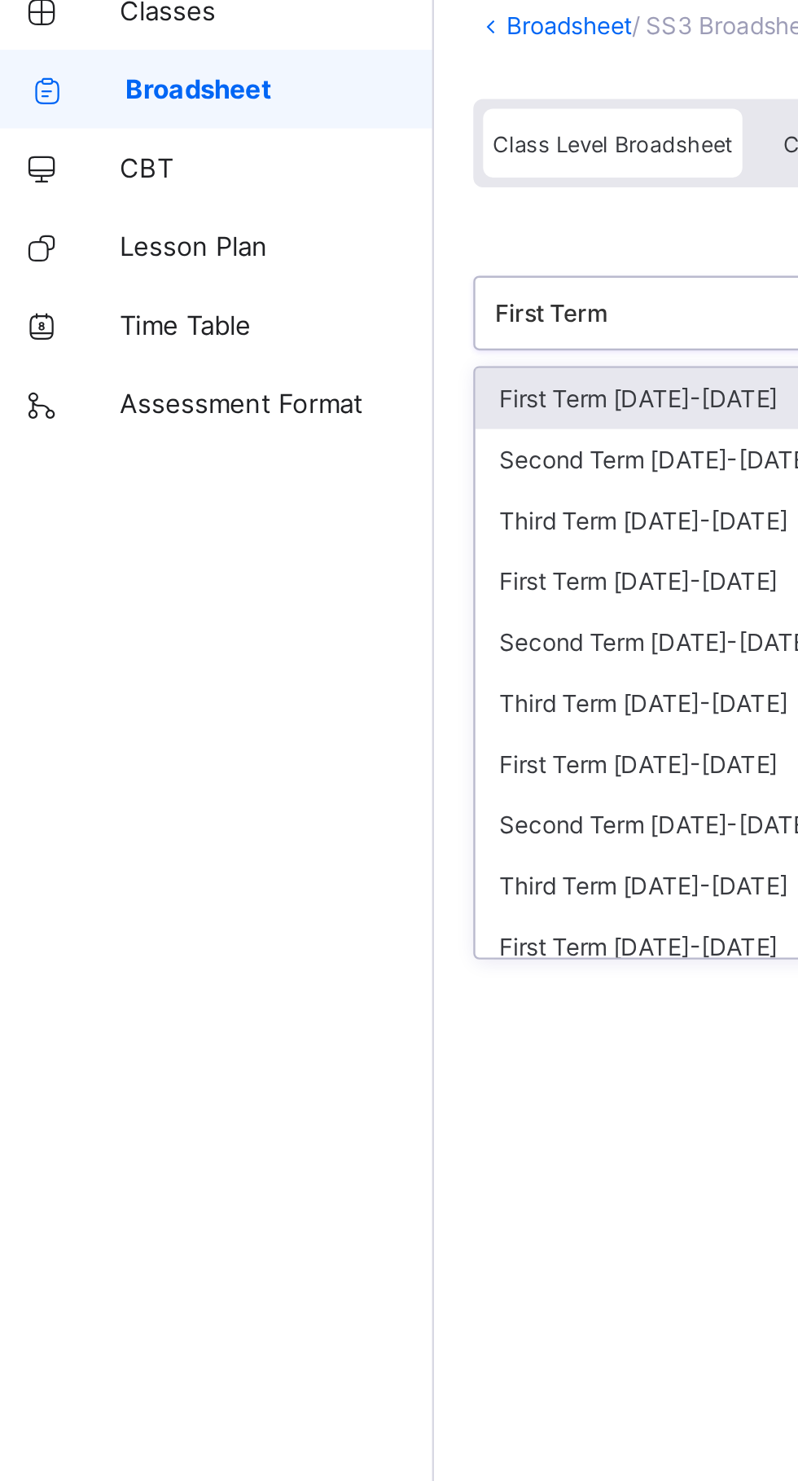
click at [319, 363] on div "First Term 2024-2025" at bounding box center [334, 366] width 243 height 25
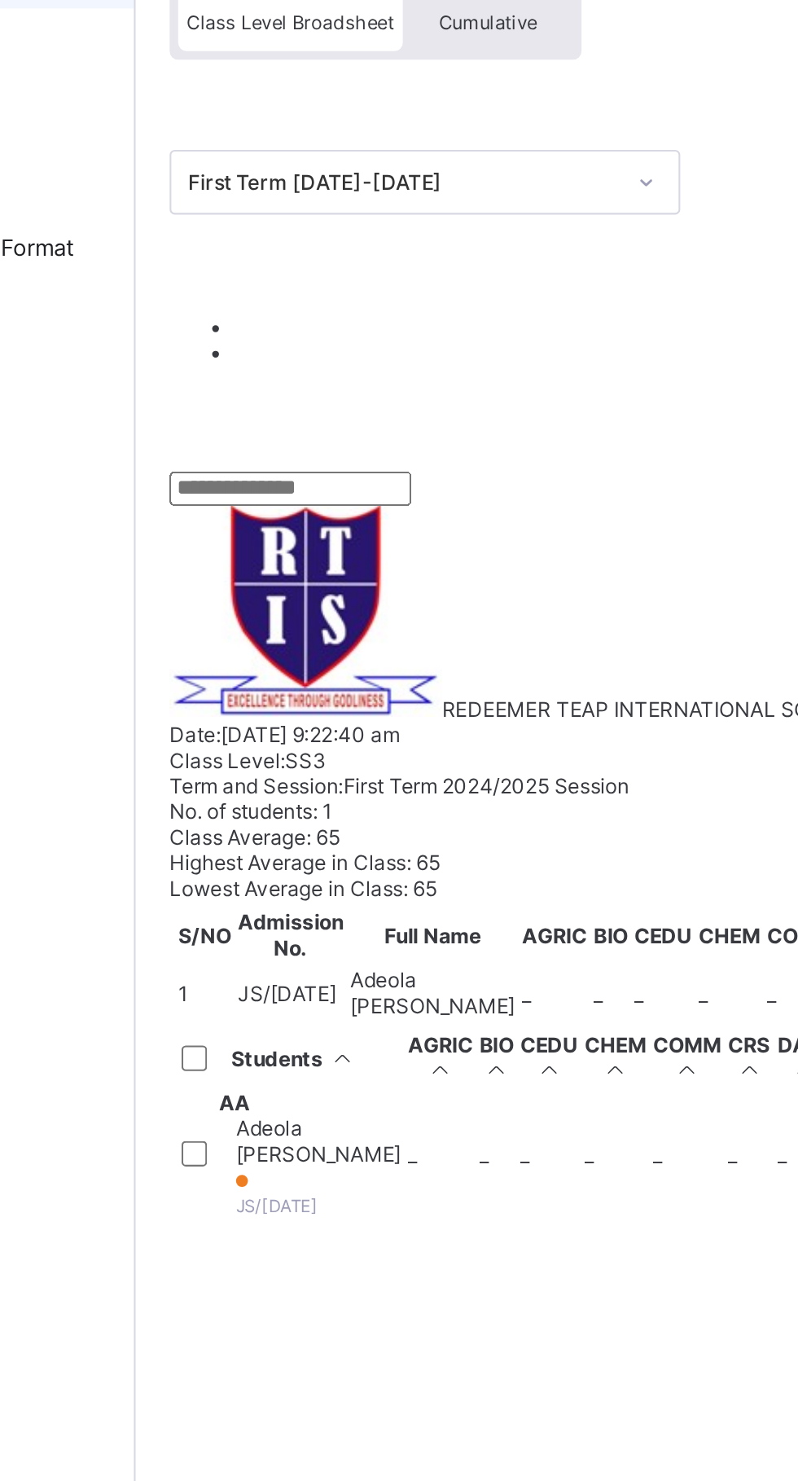
scroll to position [0, 2]
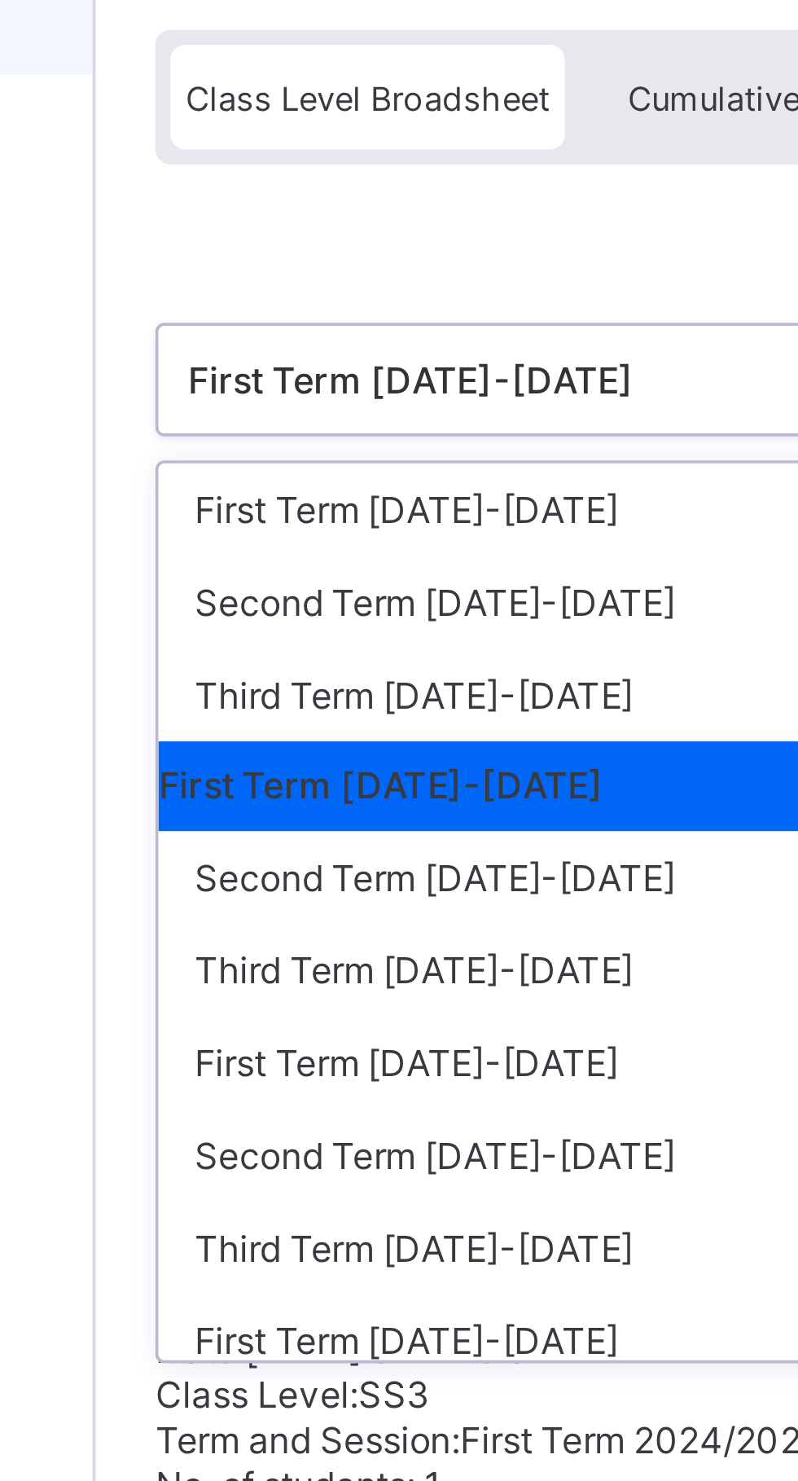
click at [314, 341] on div "Third Term 2025-2026" at bounding box center [334, 348] width 243 height 25
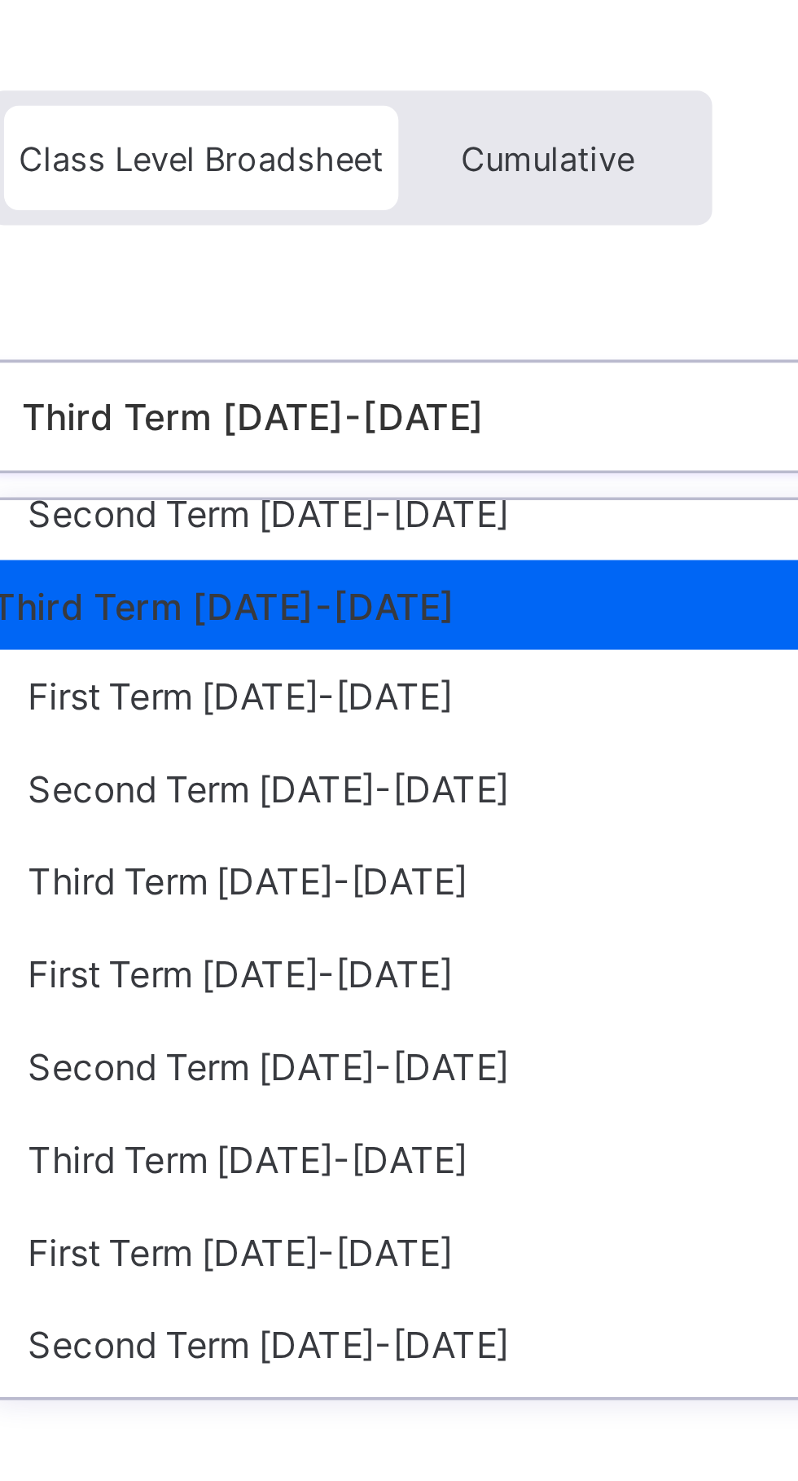
scroll to position [55, 0]
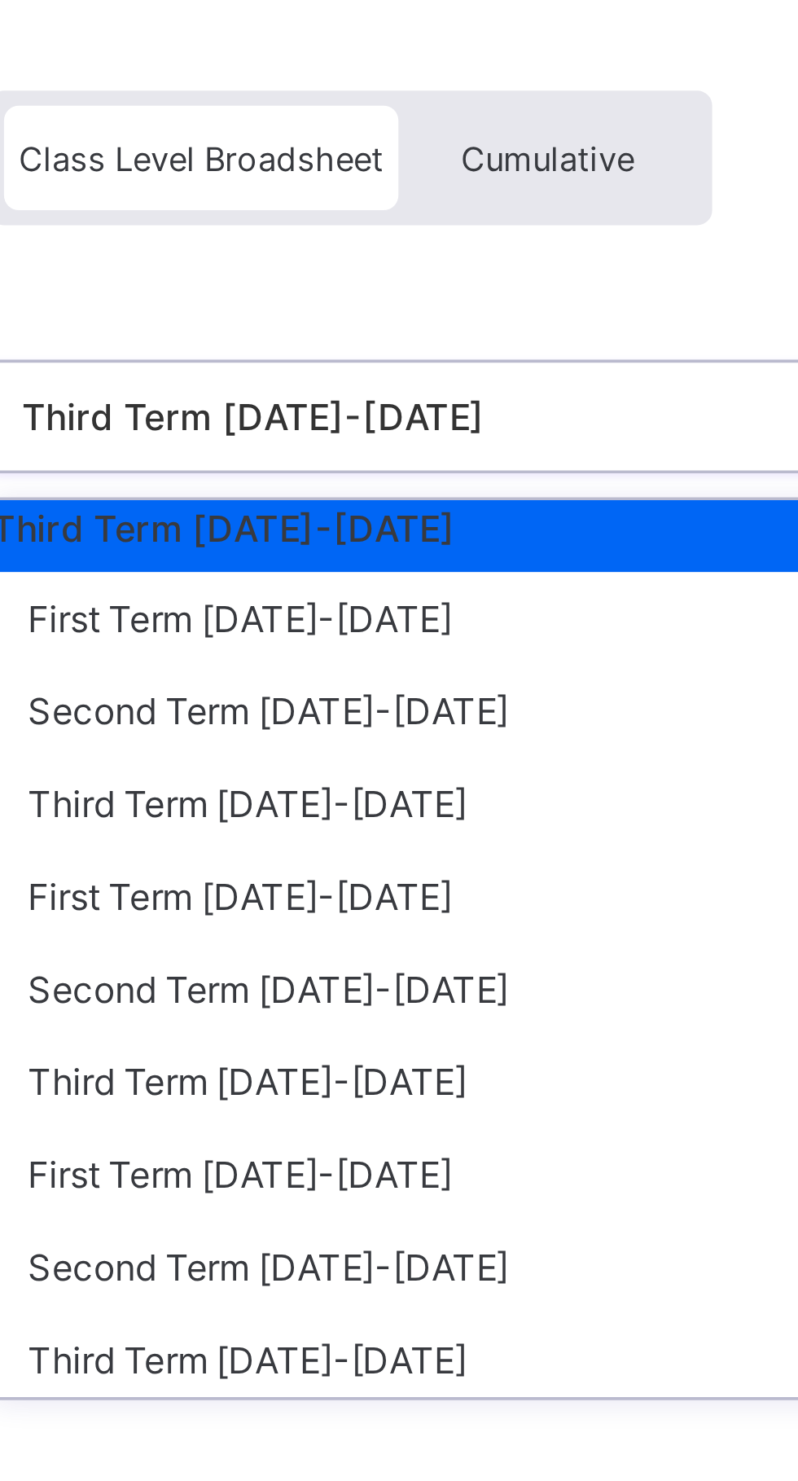
click at [322, 336] on div "Second Term 2024-2025" at bounding box center [334, 335] width 243 height 25
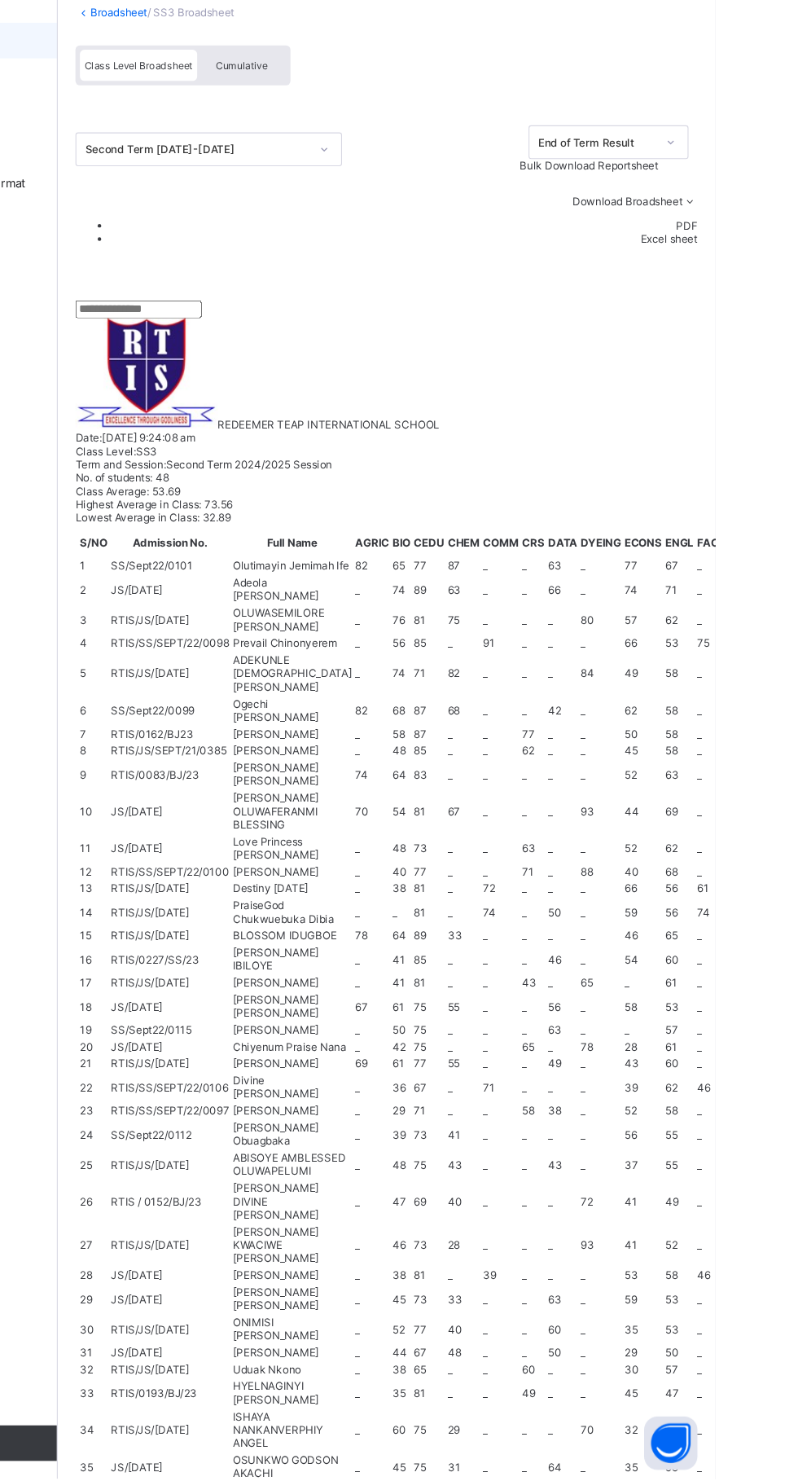
scroll to position [2284, 1330]
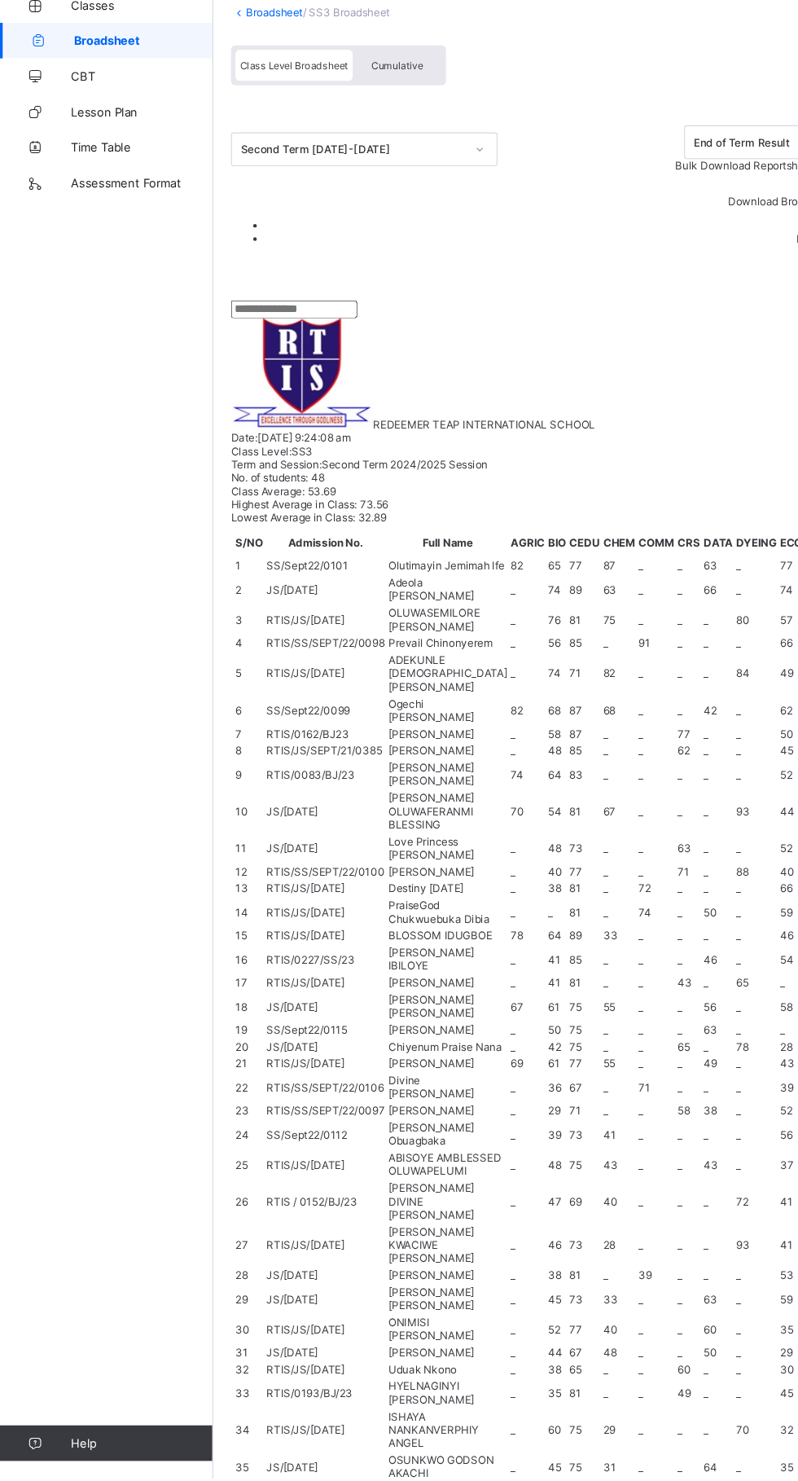
scroll to position [2284, 1268]
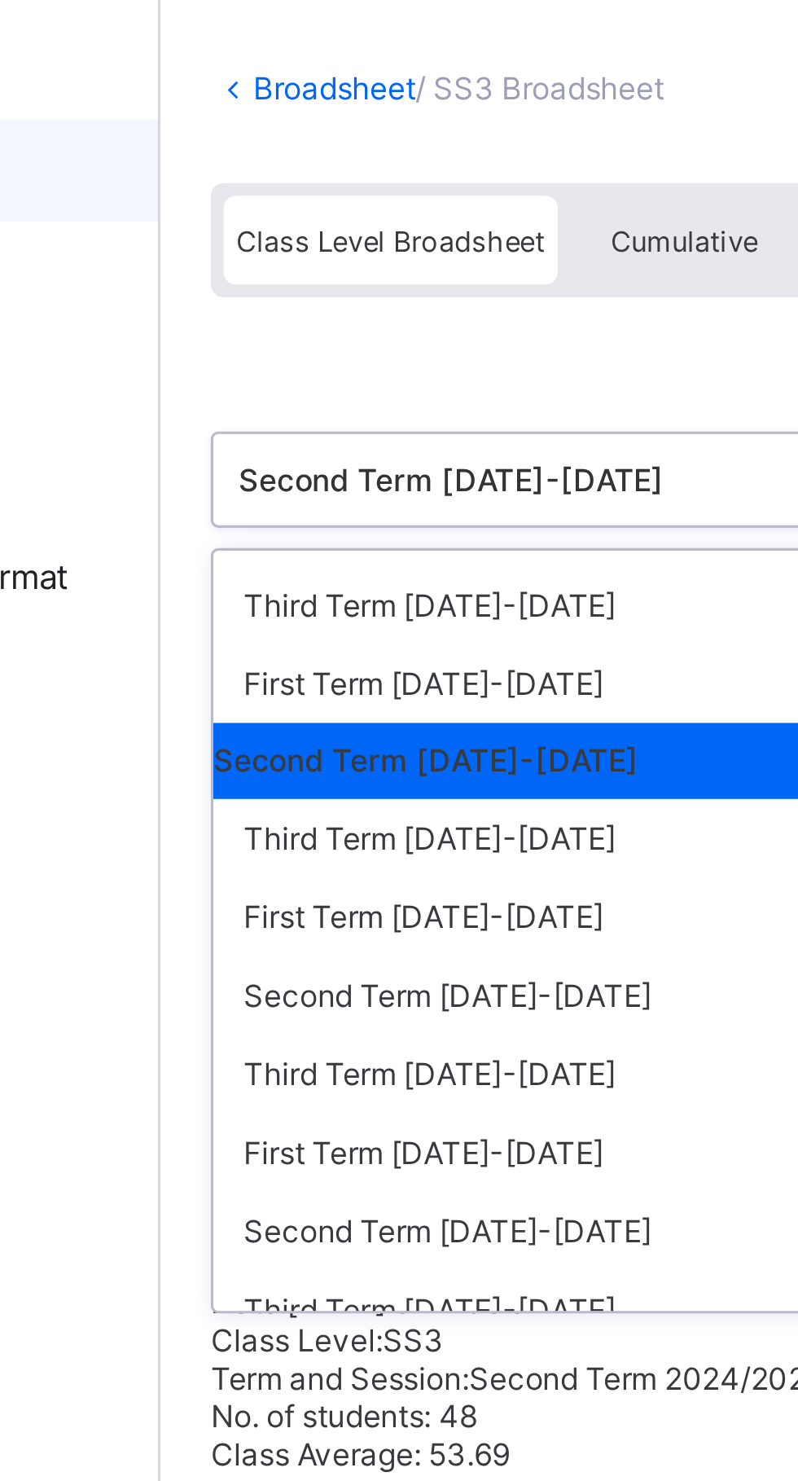
scroll to position [55, 0]
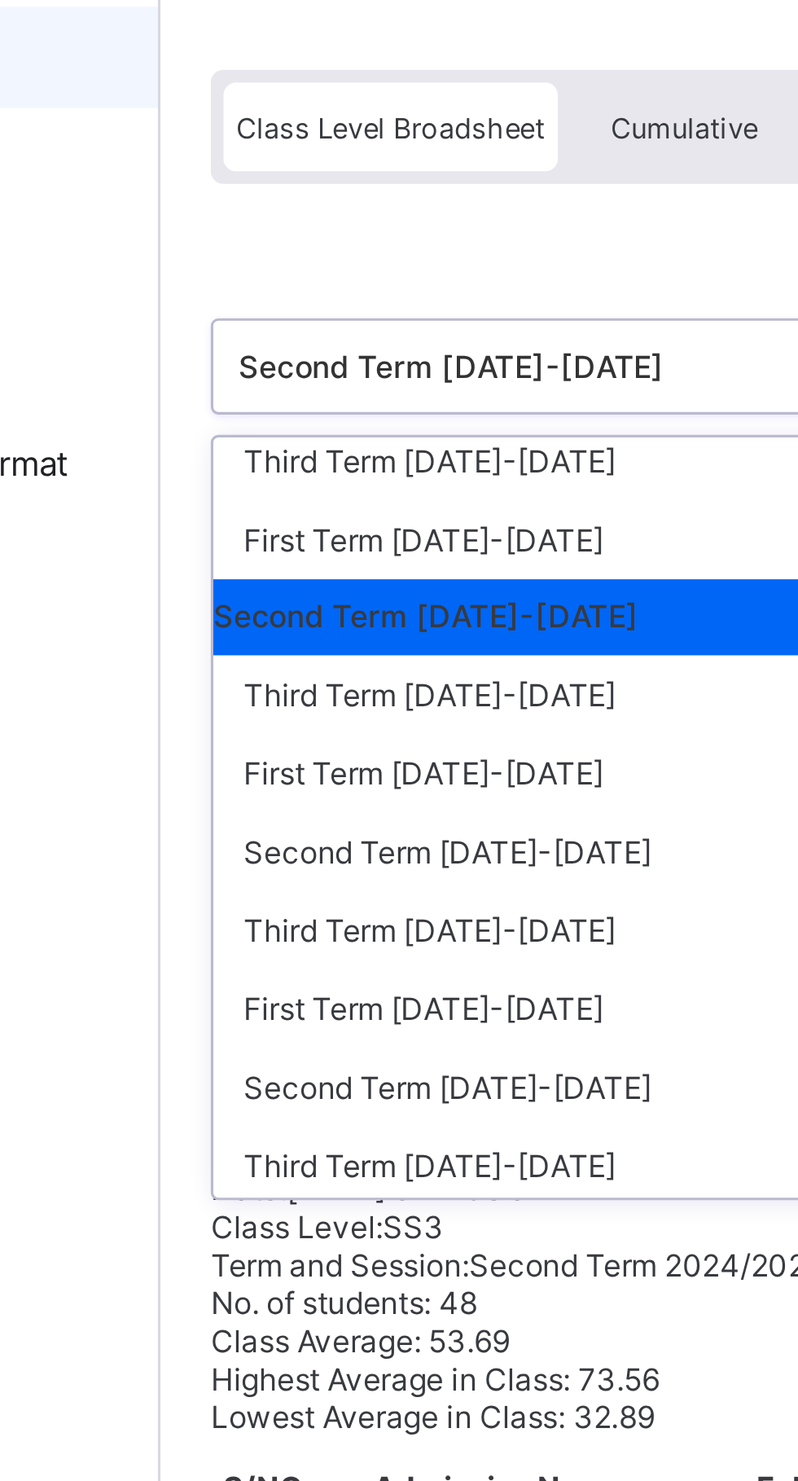
click at [320, 360] on div "Third Term 2024-2025" at bounding box center [334, 367] width 243 height 25
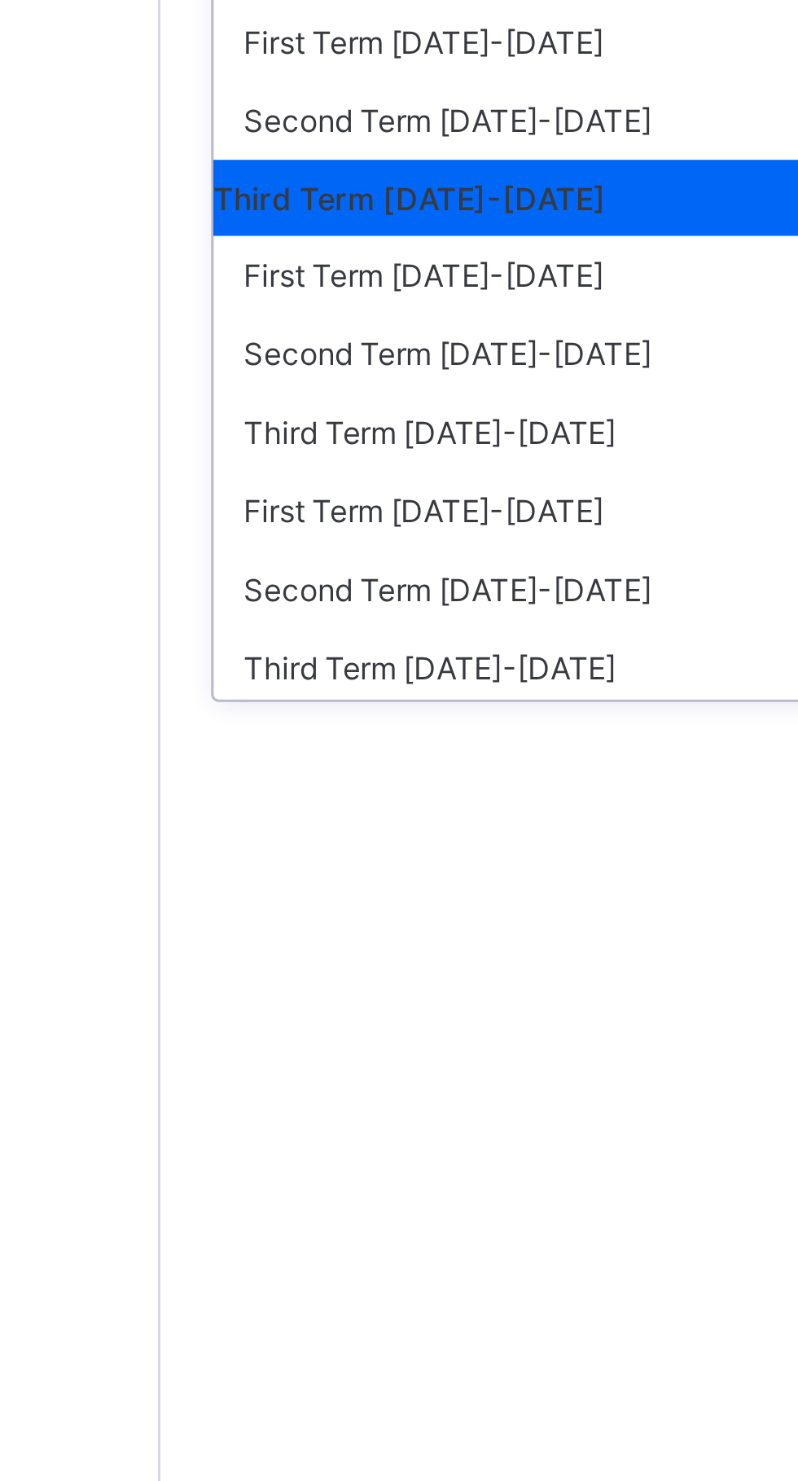
click at [336, 511] on div "Third Term 2022-2023" at bounding box center [334, 512] width 243 height 25
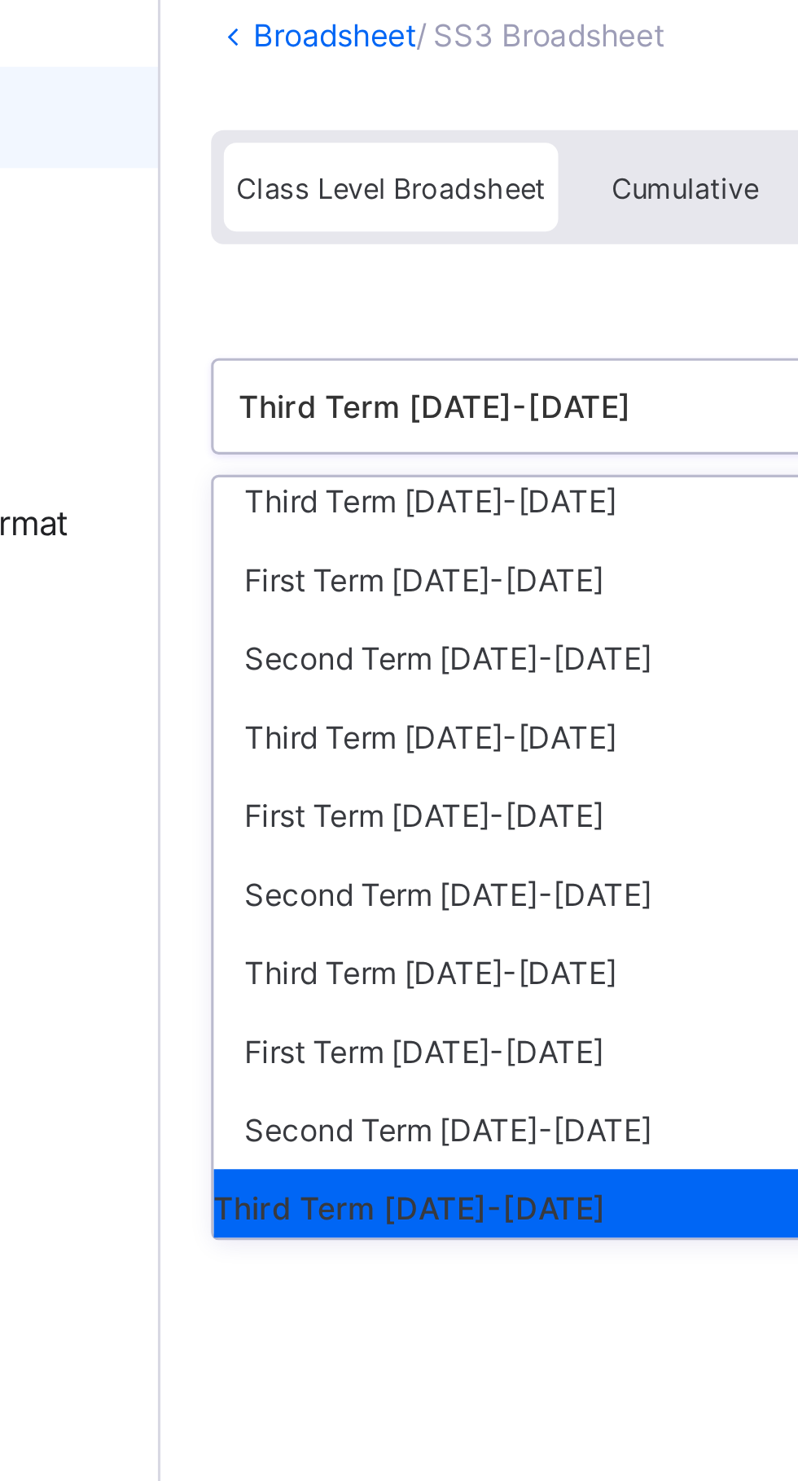
click at [312, 359] on div "Third Term 2024-2025" at bounding box center [334, 361] width 243 height 25
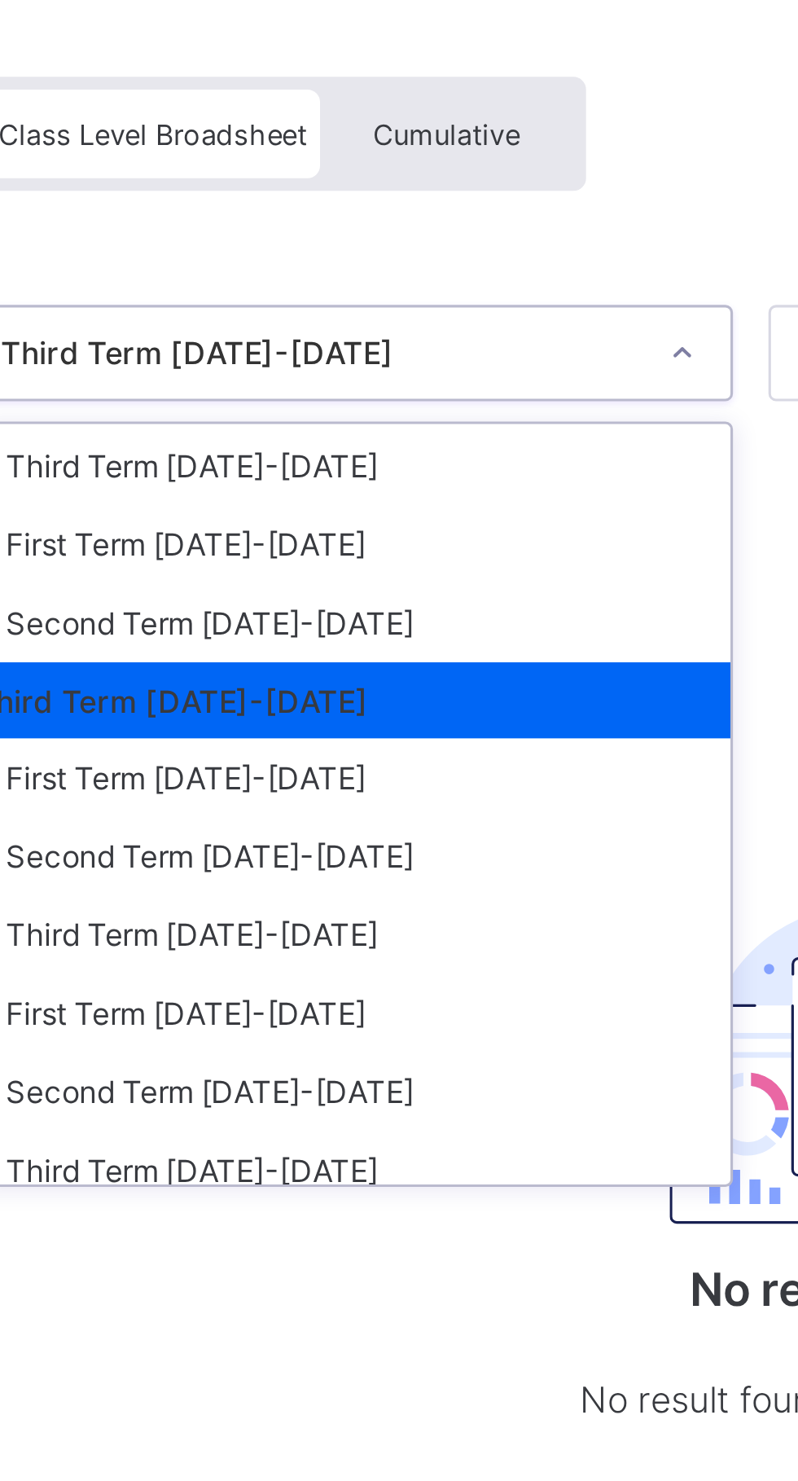
scroll to position [52, 0]
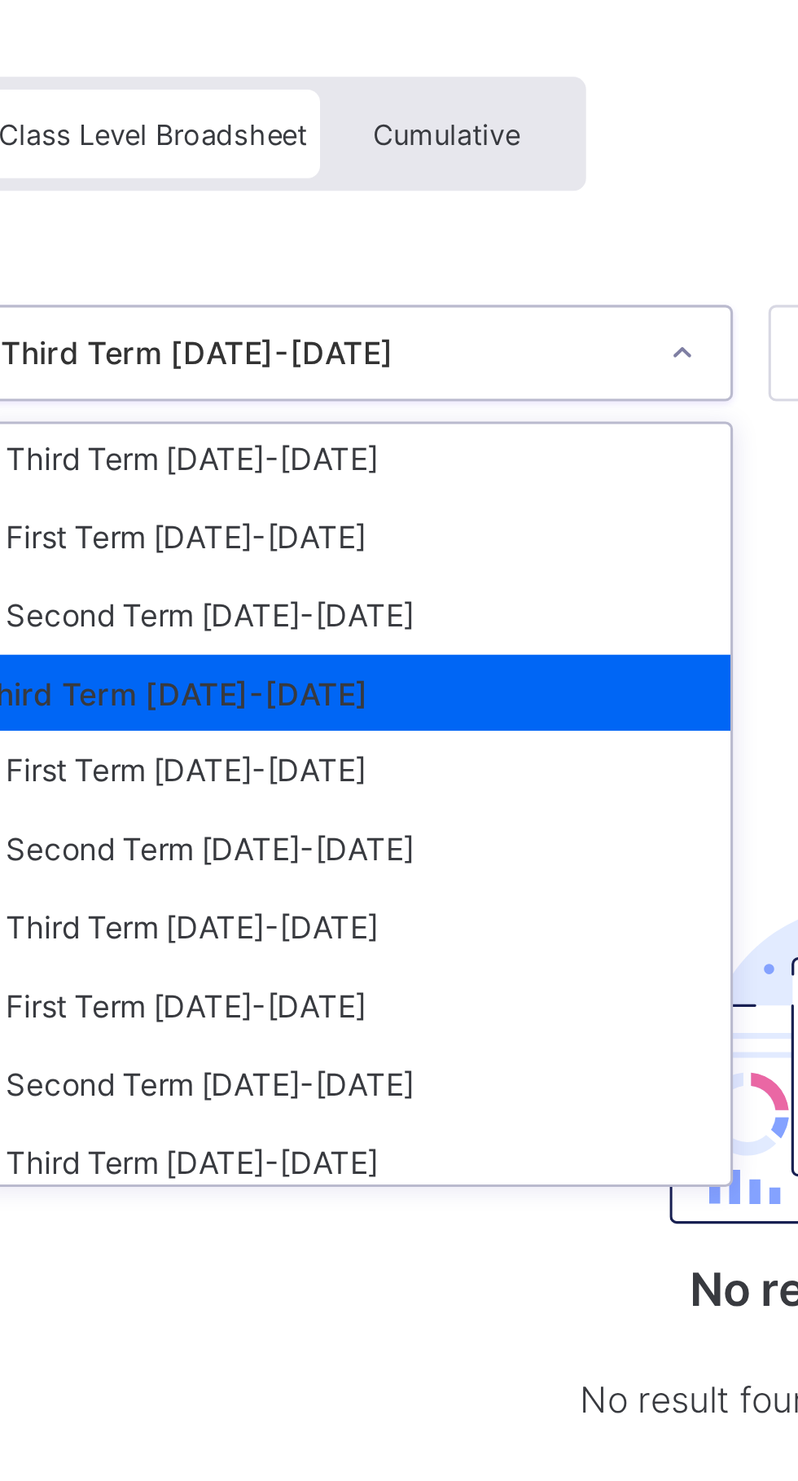
click at [345, 335] on div "Second Term 2024-2025" at bounding box center [334, 339] width 243 height 25
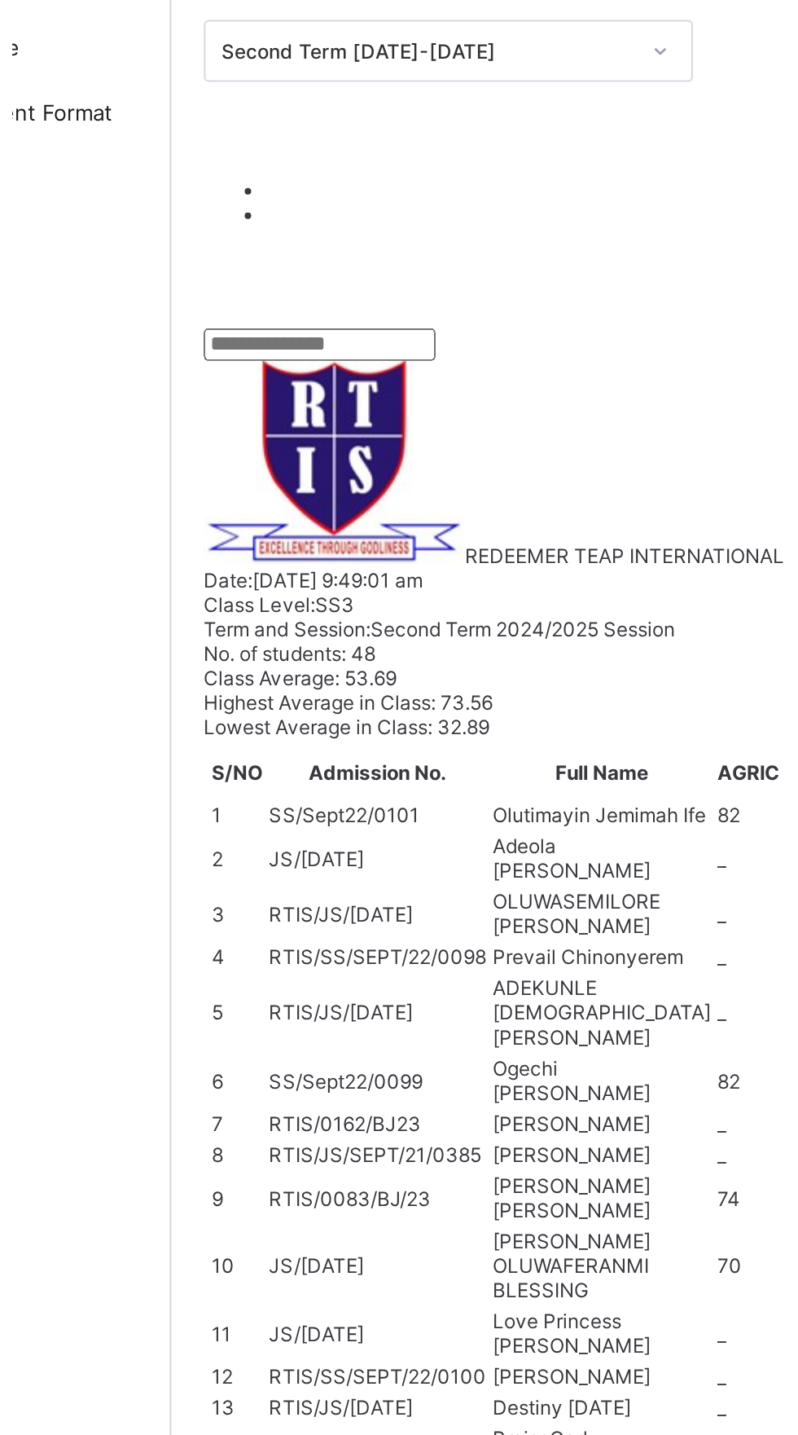
scroll to position [572, 0]
